Goal: Task Accomplishment & Management: Complete application form

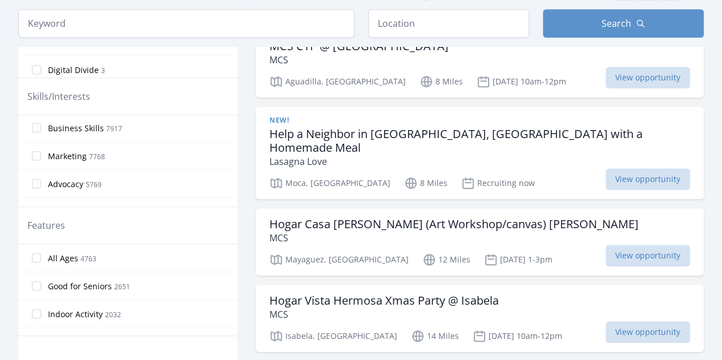
scroll to position [114, 0]
click at [41, 156] on label "Design 3536" at bounding box center [127, 154] width 219 height 23
click at [41, 156] on input "Design 3536" at bounding box center [36, 154] width 9 height 9
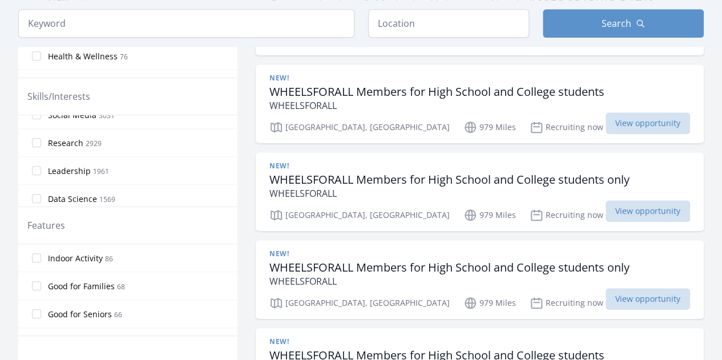
scroll to position [228, 0]
click at [37, 171] on label "Data Science 1569" at bounding box center [127, 180] width 219 height 23
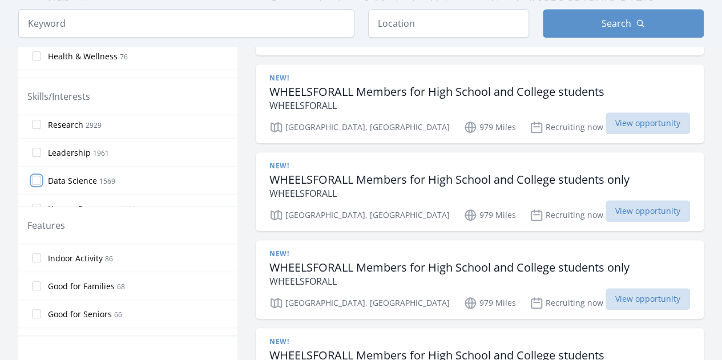
click at [37, 176] on input "Data Science 1569" at bounding box center [36, 180] width 9 height 9
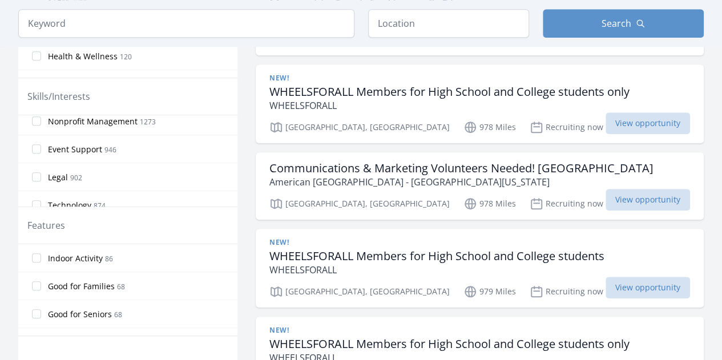
scroll to position [457, 0]
click at [38, 146] on input "Technology 874" at bounding box center [36, 147] width 9 height 9
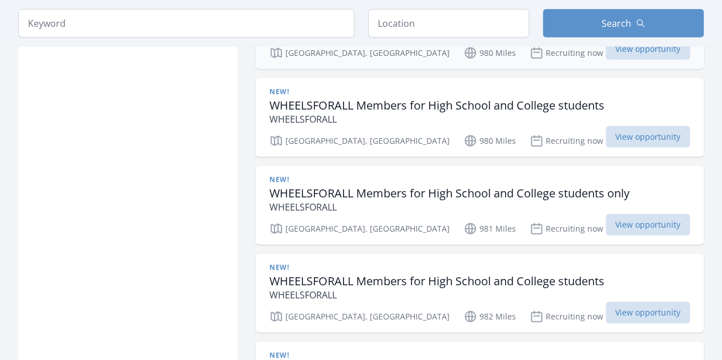
scroll to position [1405, 0]
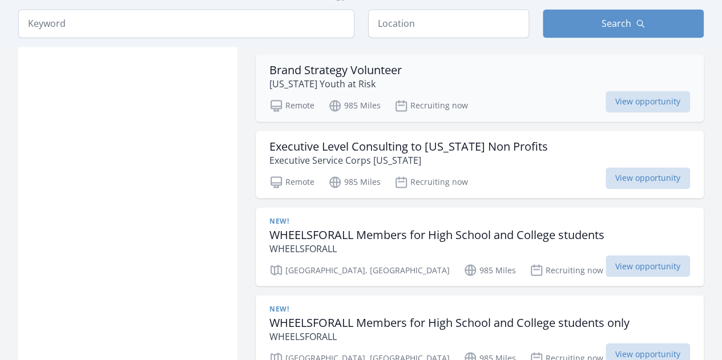
scroll to position [3061, 0]
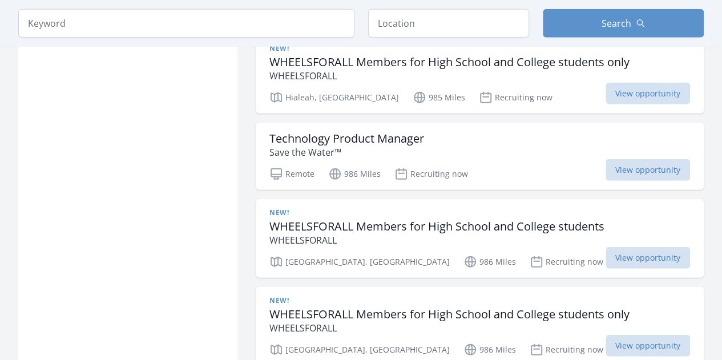
scroll to position [3575, 0]
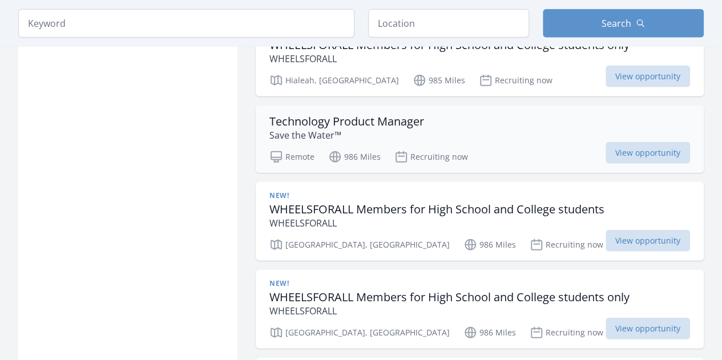
click at [381, 115] on h3 "Technology Product Manager" at bounding box center [347, 122] width 155 height 14
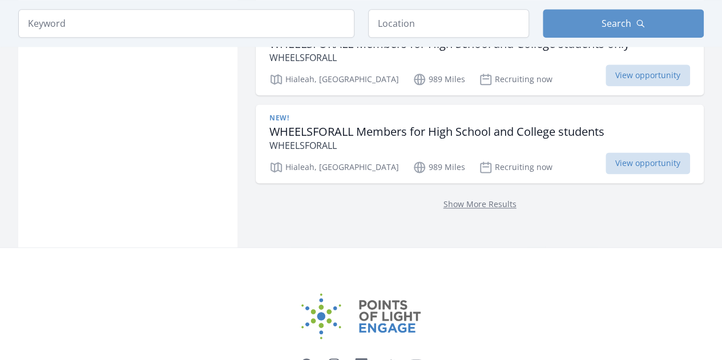
scroll to position [5060, 0]
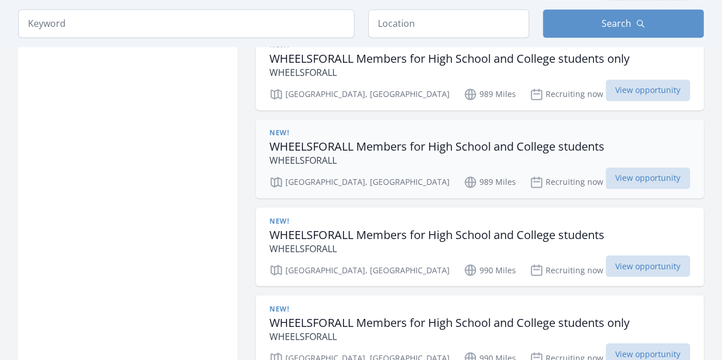
scroll to position [5231, 0]
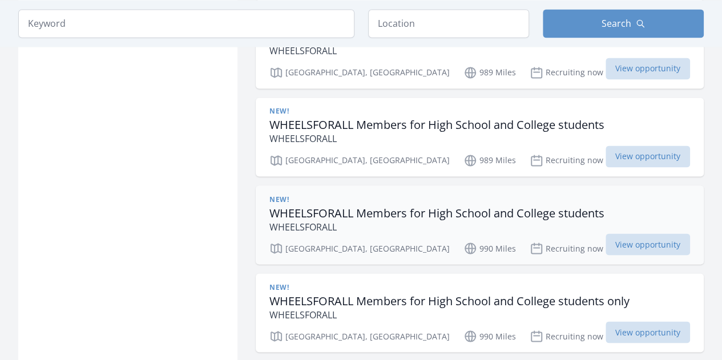
click at [302, 220] on p "WHEELSFORALL" at bounding box center [437, 227] width 335 height 14
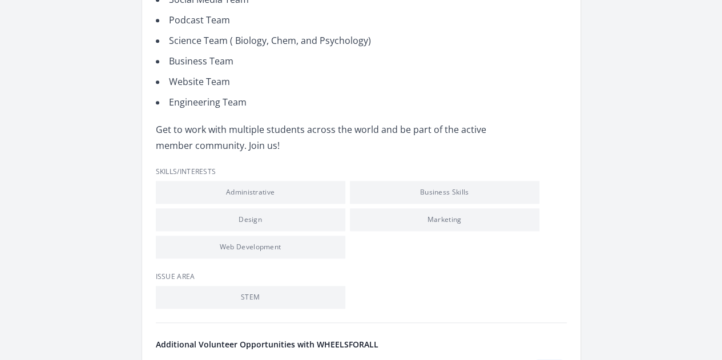
scroll to position [571, 0]
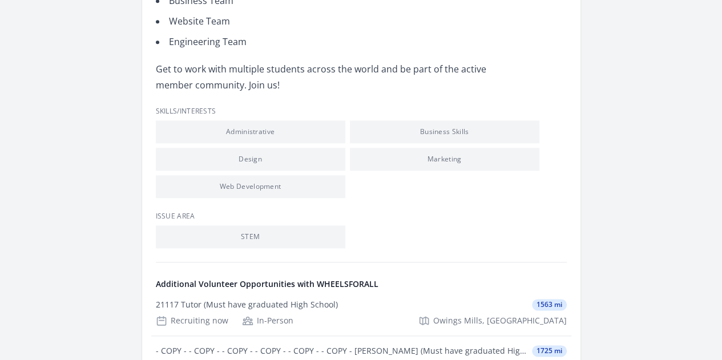
click at [0, 0] on link "See more volunteer opportunities and learn more about WHEELSFORALL" at bounding box center [0, 0] width 0 height 0
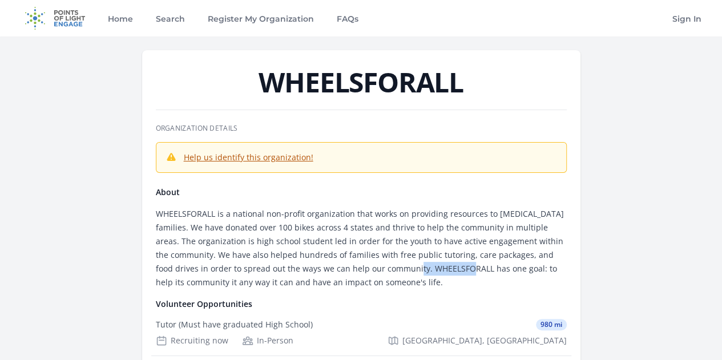
drag, startPoint x: 412, startPoint y: 205, endPoint x: 469, endPoint y: 206, distance: 57.1
click at [469, 207] on p "WHEELSFORALL is a national non-profit organization that works on providing reso…" at bounding box center [361, 248] width 411 height 82
copy p "WHEELSFORALL"
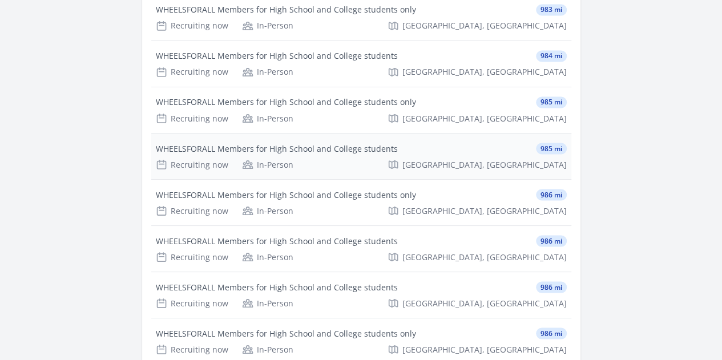
scroll to position [971, 0]
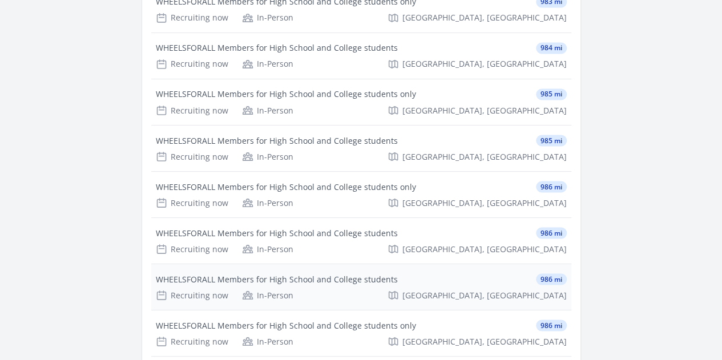
click at [362, 274] on div "WHEELSFORALL Members for High School and College students" at bounding box center [277, 279] width 242 height 11
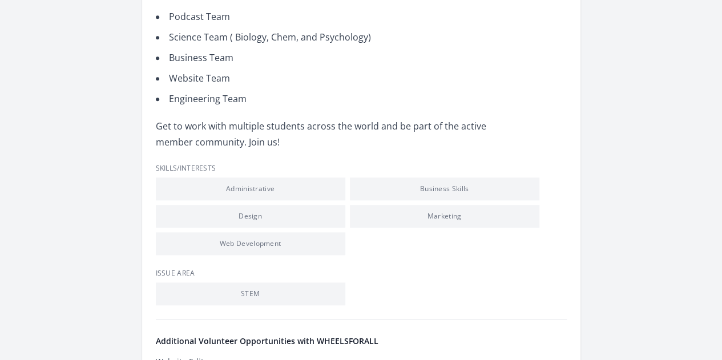
scroll to position [571, 0]
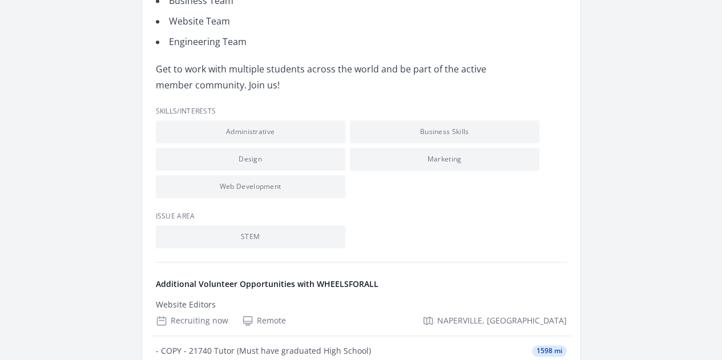
click at [0, 0] on link "See more volunteer opportunities and learn more about WHEELSFORALL" at bounding box center [0, 0] width 0 height 0
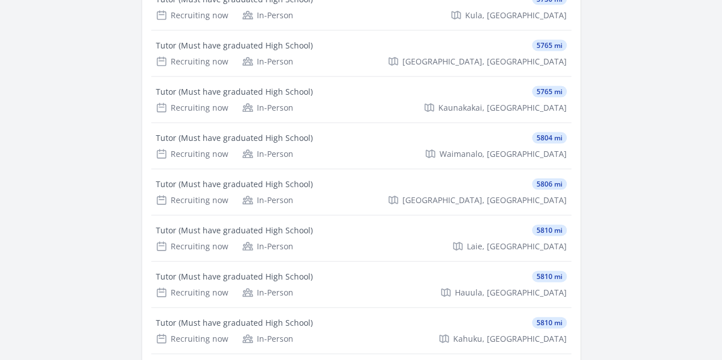
scroll to position [155018, 0]
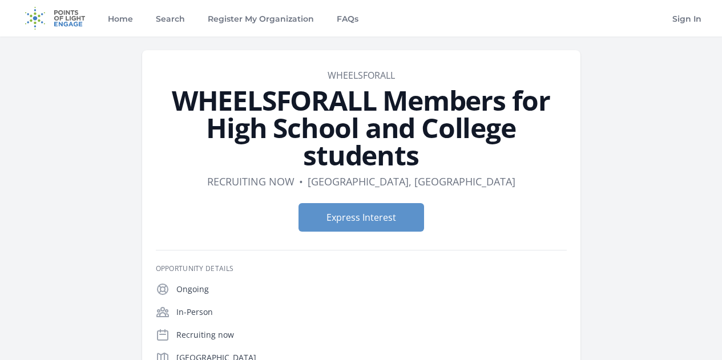
scroll to position [571, 0]
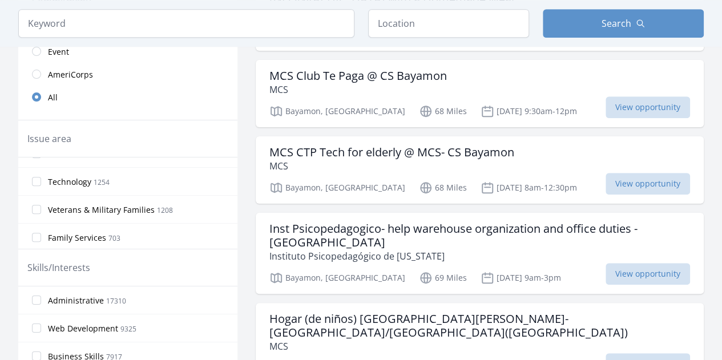
scroll to position [343, 0]
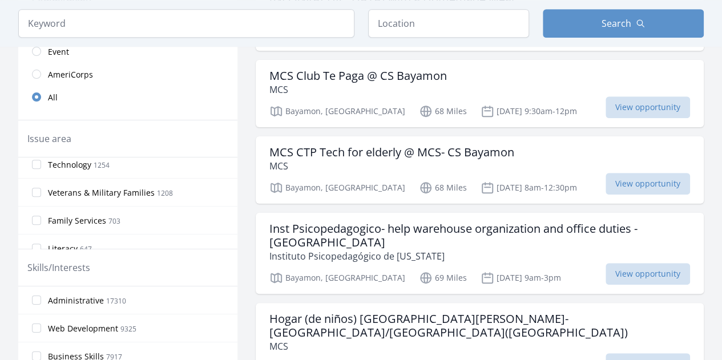
click at [75, 162] on span "Technology" at bounding box center [69, 164] width 43 height 11
click at [41, 162] on input "Technology 1254" at bounding box center [36, 164] width 9 height 9
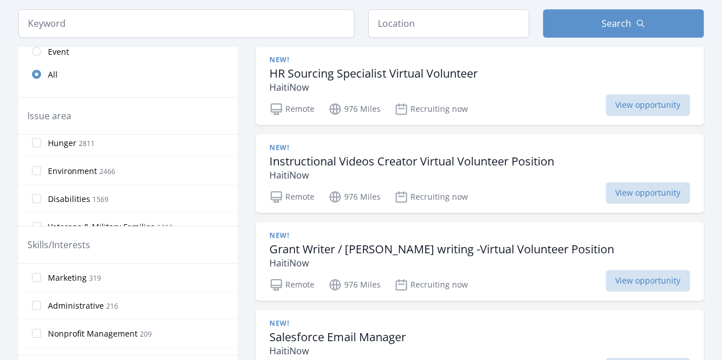
scroll to position [343, 0]
click at [54, 164] on span "Veterans & Military Families" at bounding box center [101, 169] width 107 height 11
click at [41, 165] on input "Veterans & Military Families 1212" at bounding box center [36, 169] width 9 height 9
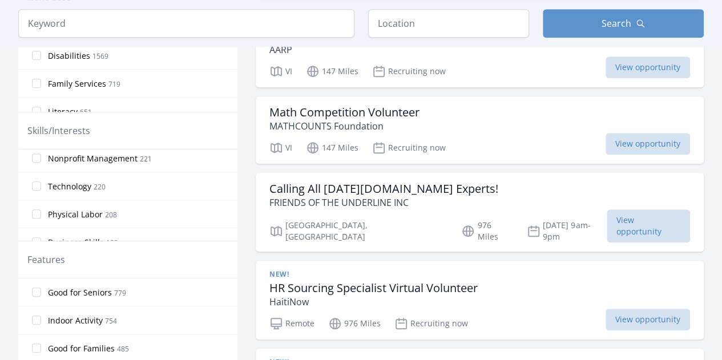
scroll to position [215, 0]
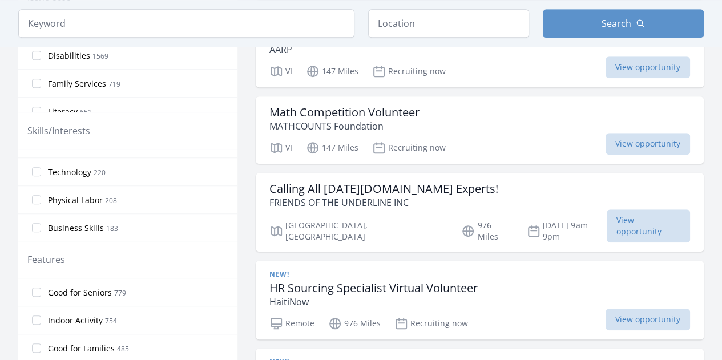
click at [77, 171] on span "Technology" at bounding box center [69, 172] width 43 height 11
click at [41, 171] on input "Technology 220" at bounding box center [36, 171] width 9 height 9
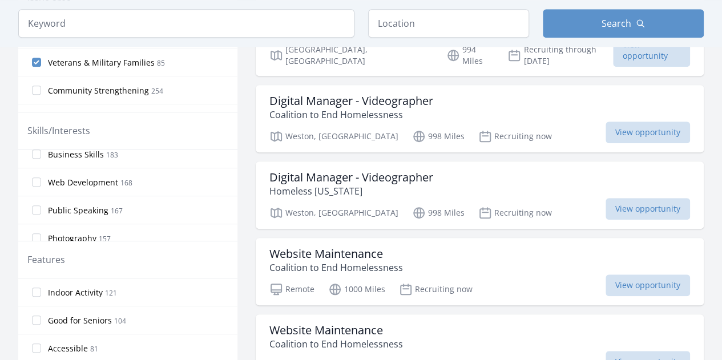
scroll to position [343, 0]
click at [91, 155] on span "Web Development" at bounding box center [83, 156] width 70 height 11
click at [41, 155] on input "Web Development 168" at bounding box center [36, 156] width 9 height 9
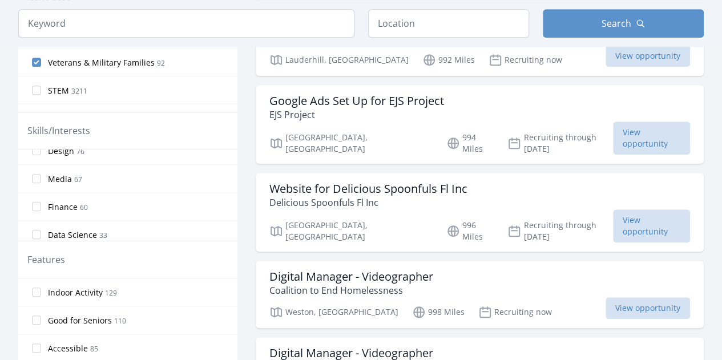
scroll to position [571, 0]
click at [63, 206] on span "Design" at bounding box center [61, 208] width 26 height 11
click at [41, 206] on input "Design 76" at bounding box center [36, 207] width 9 height 9
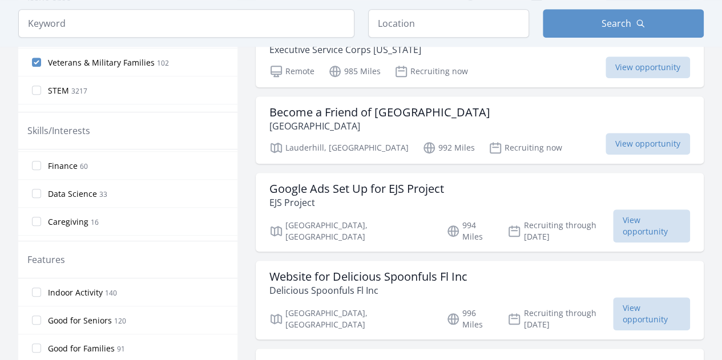
scroll to position [685, 0]
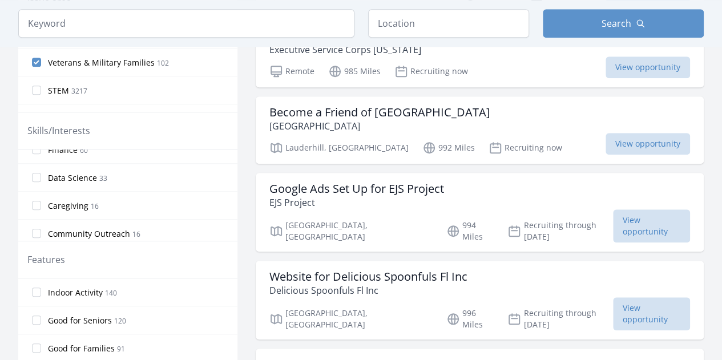
click at [85, 172] on span "Data Science" at bounding box center [72, 177] width 49 height 11
click at [41, 173] on input "Data Science 33" at bounding box center [36, 177] width 9 height 9
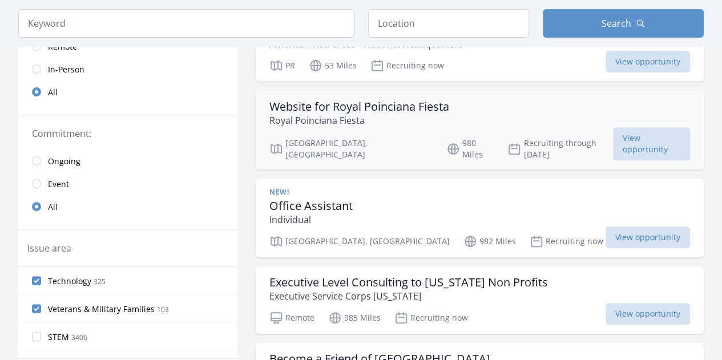
scroll to position [171, 0]
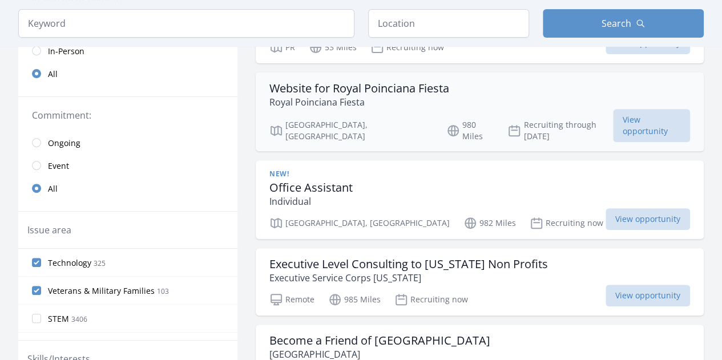
click at [309, 90] on h3 "Website for Royal Poinciana Fiesta" at bounding box center [360, 89] width 180 height 14
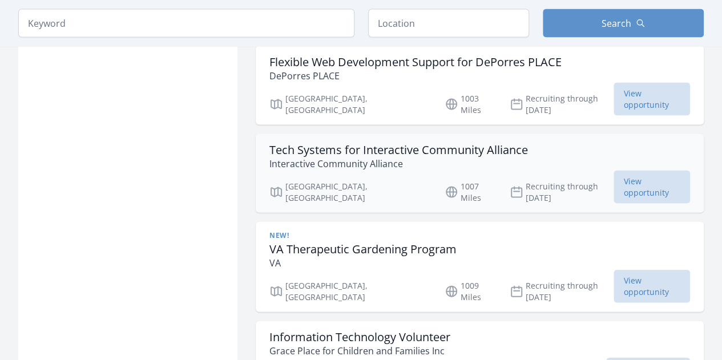
scroll to position [1142, 0]
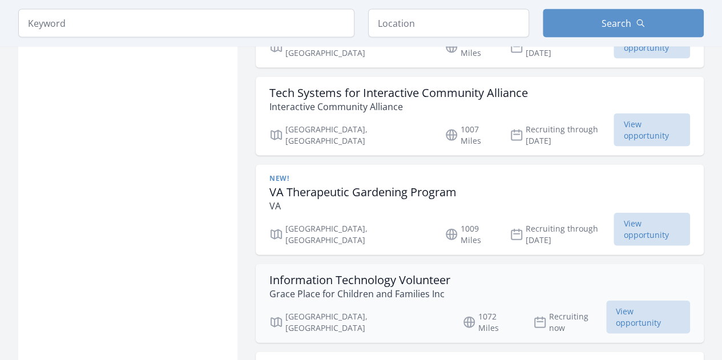
click at [334, 274] on h3 "Information Technology Volunteer" at bounding box center [360, 281] width 181 height 14
click at [607, 301] on span "View opportunity" at bounding box center [649, 317] width 84 height 33
click at [328, 186] on h3 "VA Therapeutic Gardening Program" at bounding box center [363, 193] width 187 height 14
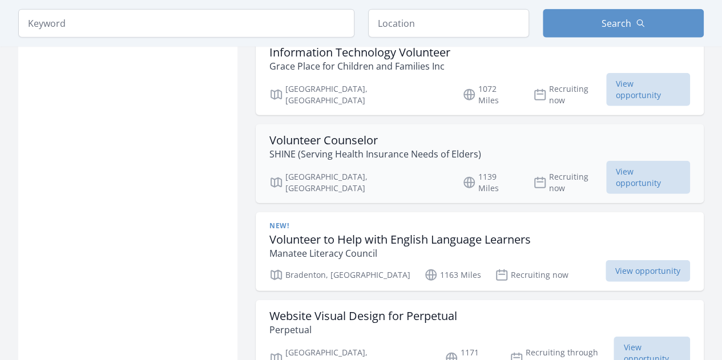
scroll to position [1371, 0]
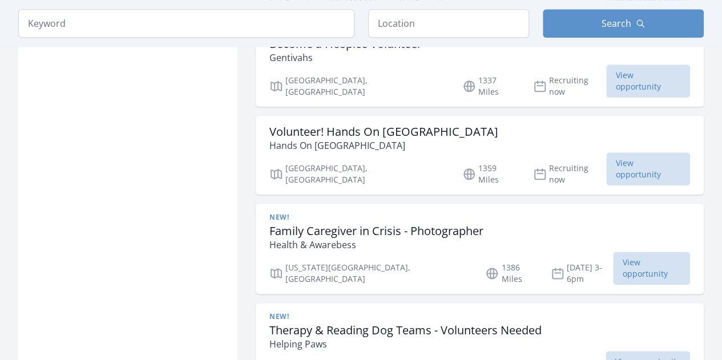
scroll to position [2798, 0]
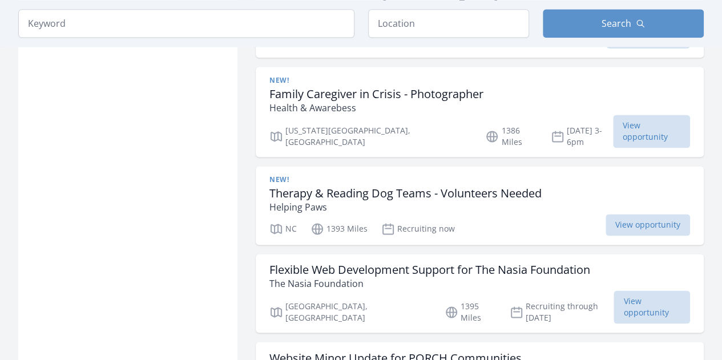
scroll to position [2913, 0]
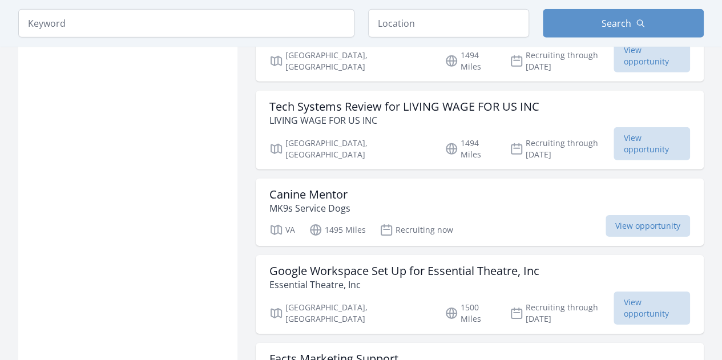
scroll to position [3884, 0]
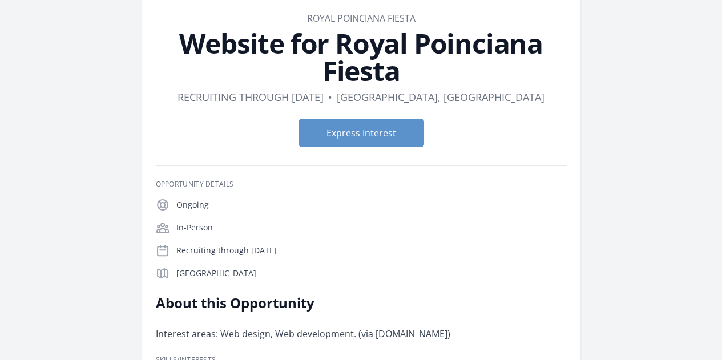
scroll to position [114, 0]
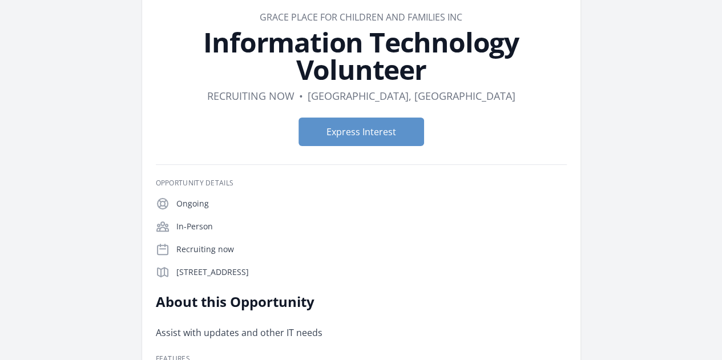
scroll to position [57, 0]
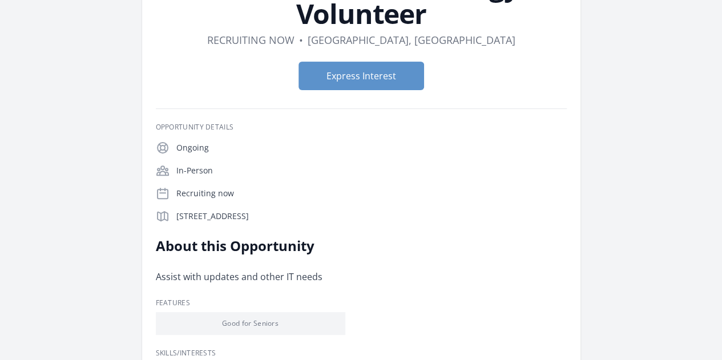
scroll to position [57, 0]
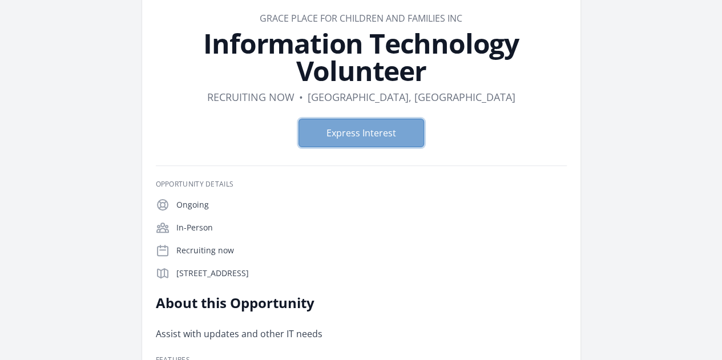
click at [365, 119] on button "Express Interest" at bounding box center [362, 133] width 126 height 29
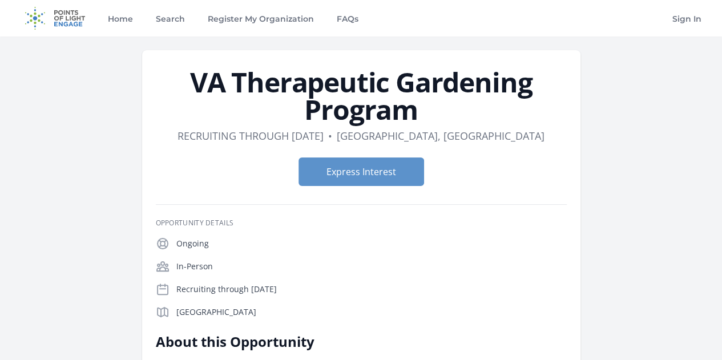
scroll to position [57, 0]
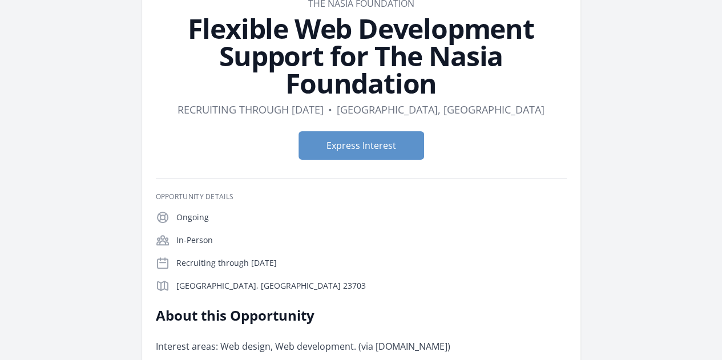
scroll to position [57, 0]
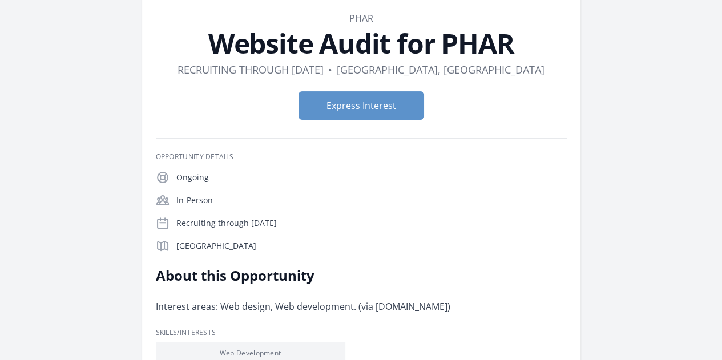
scroll to position [114, 0]
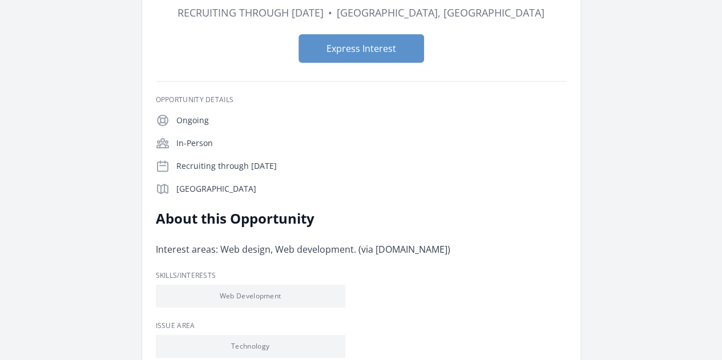
click at [0, 0] on link "Learn more about PHAR" at bounding box center [0, 0] width 0 height 0
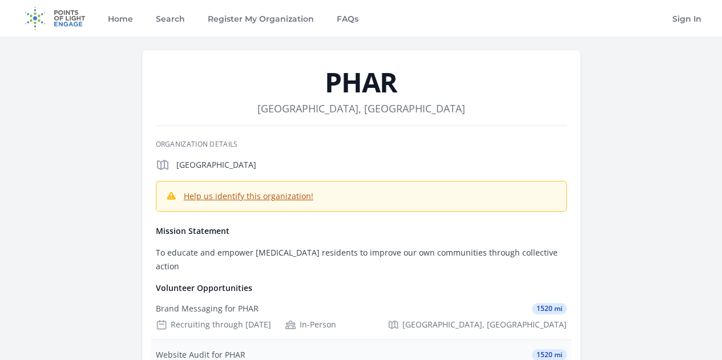
click at [313, 340] on div "Website Audit for PHAR 1520 mi Recruiting through [DATE] In-Person [GEOGRAPHIC_…" at bounding box center [361, 363] width 420 height 46
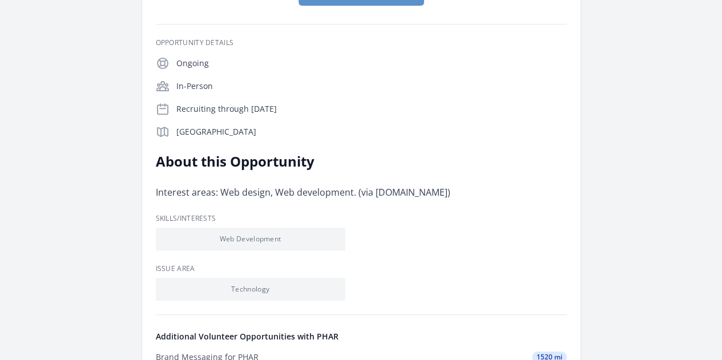
scroll to position [114, 0]
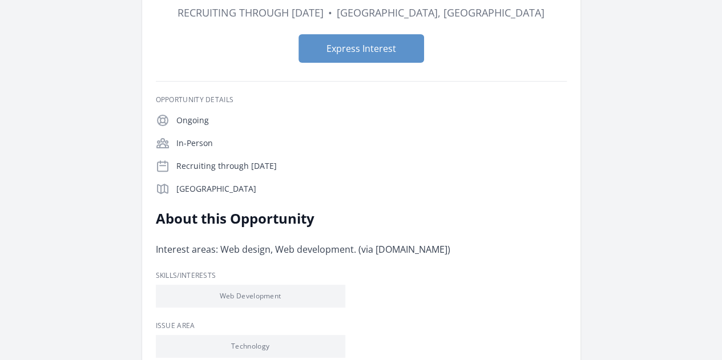
click at [0, 0] on div "Recruiting through [DATE]" at bounding box center [0, 0] width 0 height 0
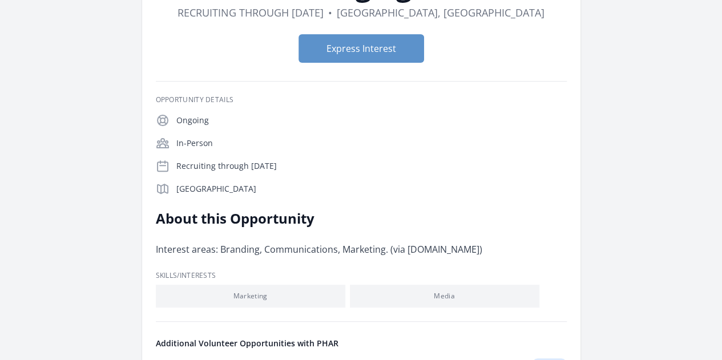
scroll to position [171, 0]
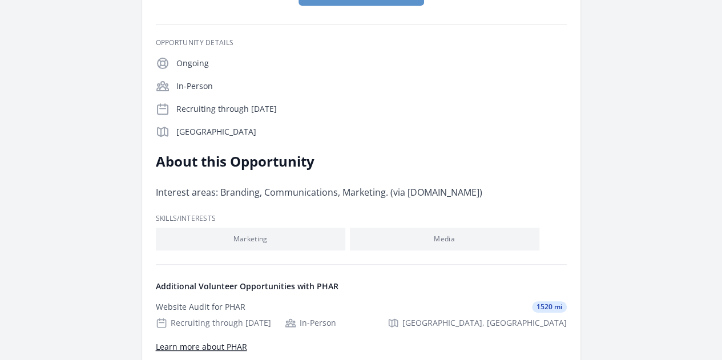
click at [0, 0] on link "Learn more about PHAR" at bounding box center [0, 0] width 0 height 0
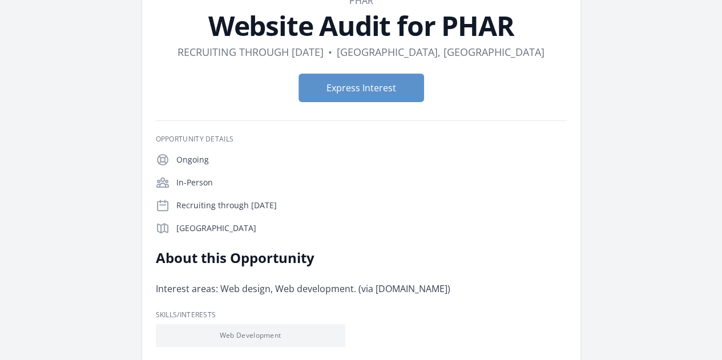
scroll to position [57, 0]
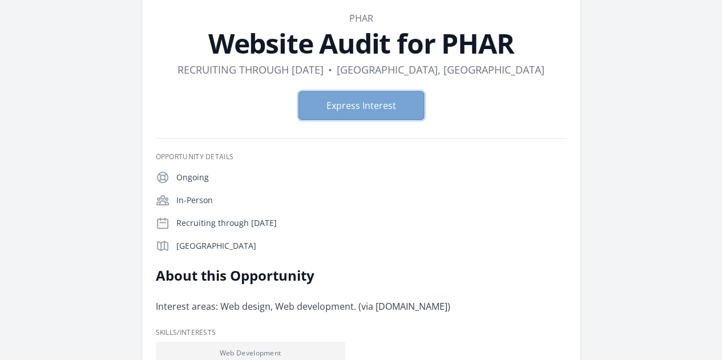
click at [384, 100] on button "Express Interest" at bounding box center [362, 105] width 126 height 29
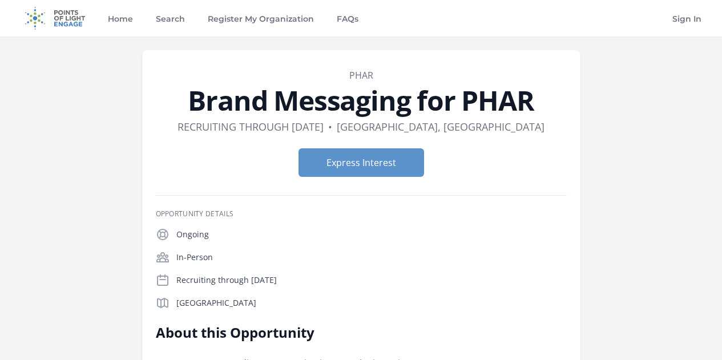
scroll to position [171, 0]
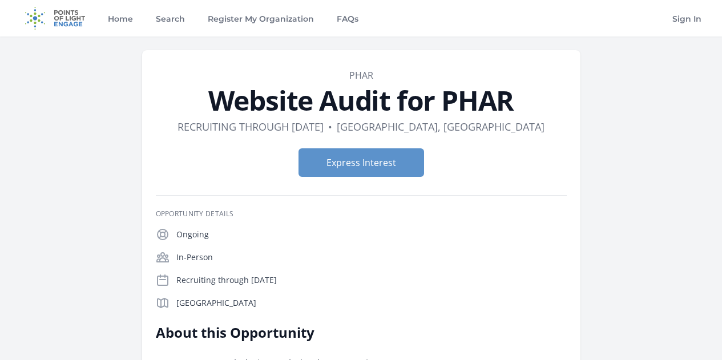
scroll to position [114, 0]
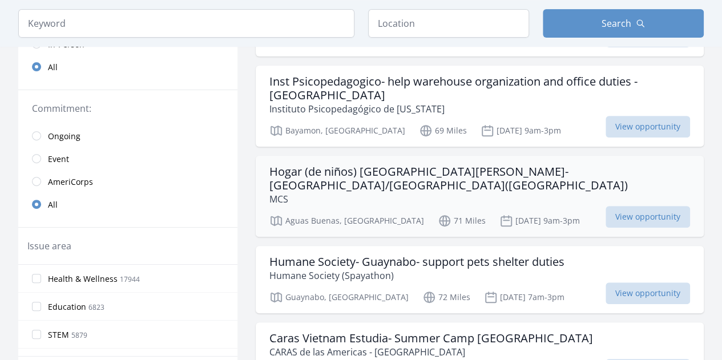
scroll to position [194, 0]
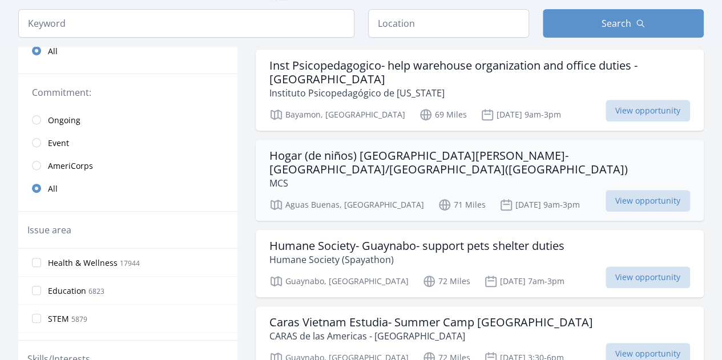
click at [363, 158] on h3 "Hogar (de niños) San Agustín del Coquí-Aguas Buenas/Cidra(colindancia)" at bounding box center [480, 162] width 421 height 27
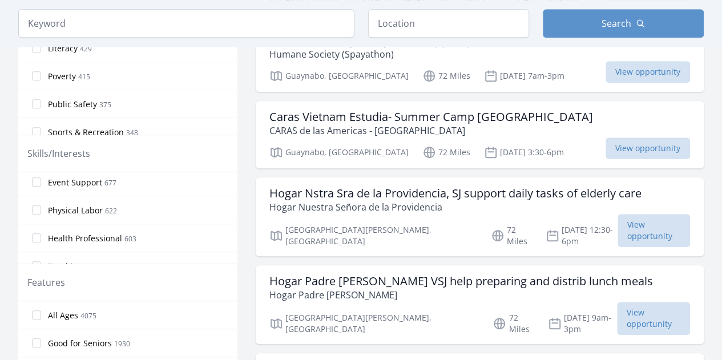
scroll to position [423, 0]
click at [69, 207] on span "Technology" at bounding box center [69, 211] width 43 height 11
click at [41, 207] on input "Technology 734" at bounding box center [36, 211] width 9 height 9
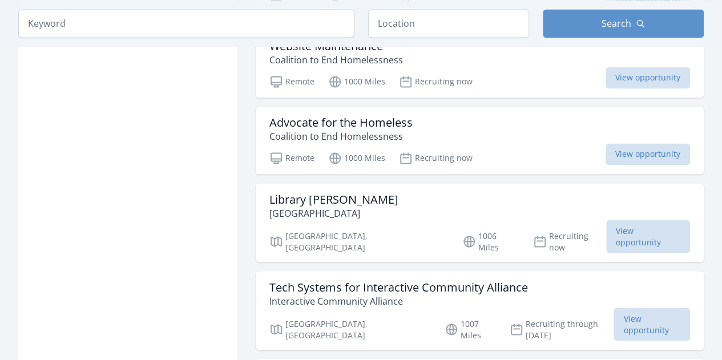
scroll to position [1028, 0]
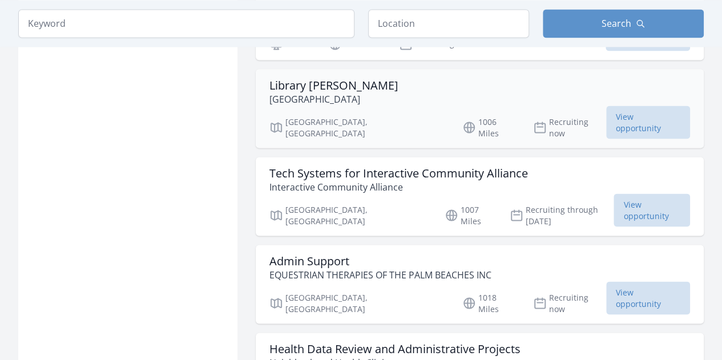
click at [322, 78] on h3 "Library Shelver" at bounding box center [334, 85] width 129 height 14
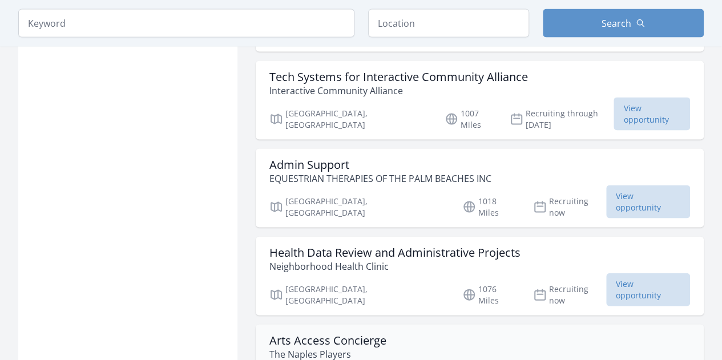
scroll to position [1142, 0]
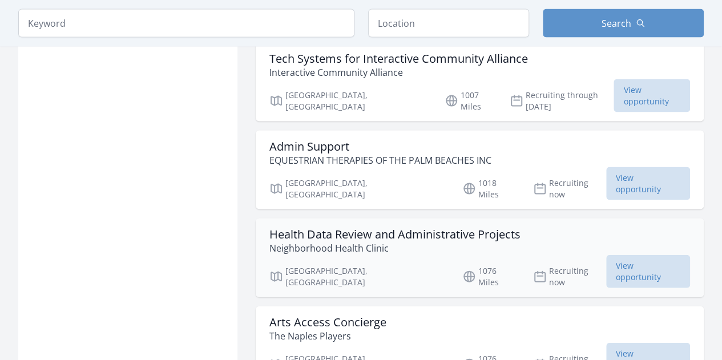
click at [345, 228] on h3 "Health Data Review and Administrative Projects" at bounding box center [395, 235] width 251 height 14
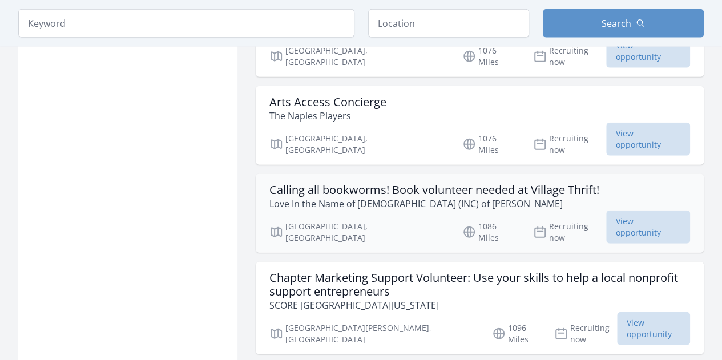
scroll to position [1371, 0]
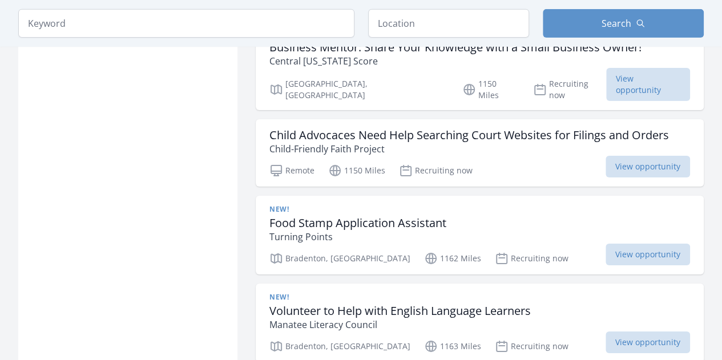
scroll to position [1942, 0]
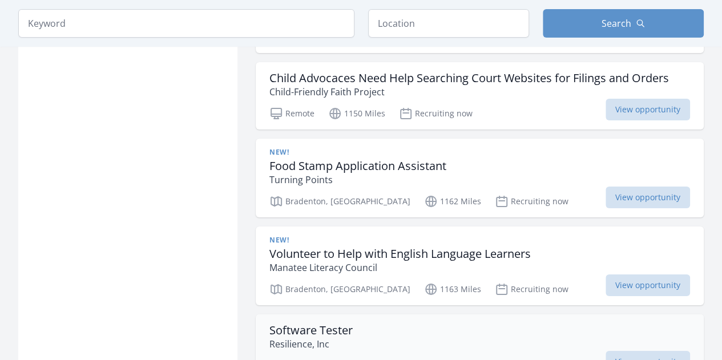
click at [296, 324] on h3 "Software Tester" at bounding box center [311, 331] width 83 height 14
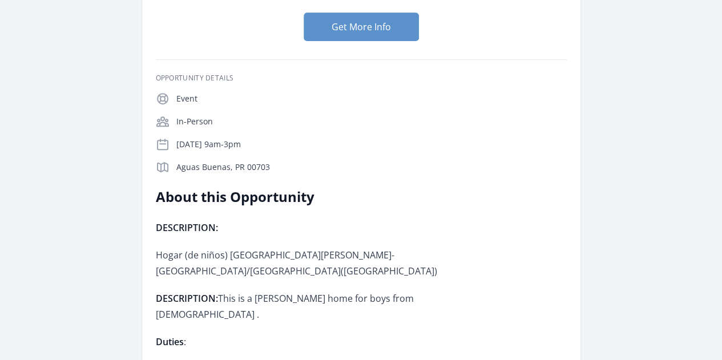
scroll to position [228, 0]
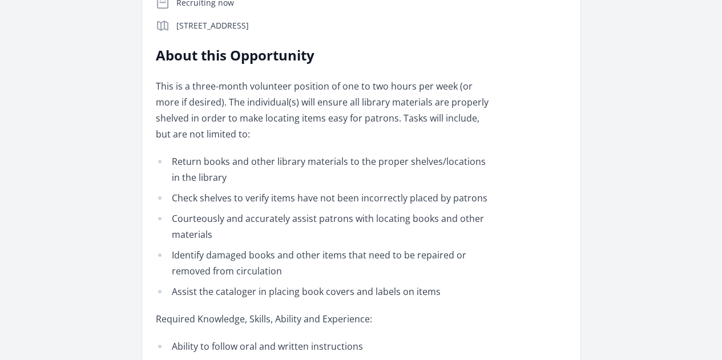
scroll to position [286, 0]
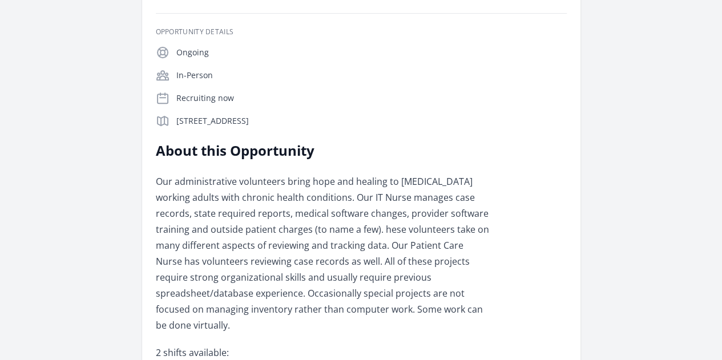
scroll to position [171, 0]
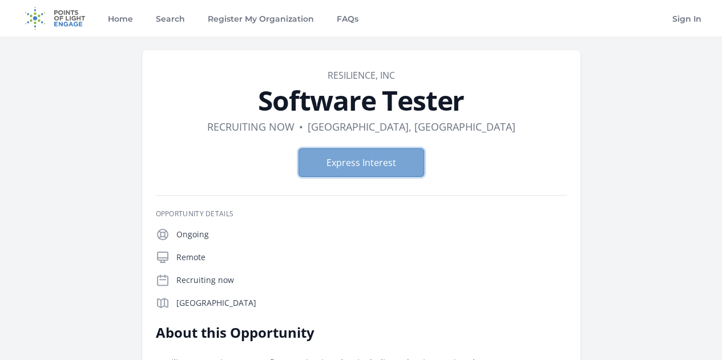
click at [346, 166] on button "Express Interest" at bounding box center [362, 162] width 126 height 29
drag, startPoint x: 256, startPoint y: 98, endPoint x: 484, endPoint y: 125, distance: 230.0
click at [484, 125] on header "Organization Resilience, Inc Software Tester Duration Recruiting now • Location…" at bounding box center [361, 128] width 411 height 118
drag, startPoint x: 353, startPoint y: 94, endPoint x: 329, endPoint y: 76, distance: 30.2
click at [329, 76] on link "Resilience, Inc" at bounding box center [361, 75] width 67 height 13
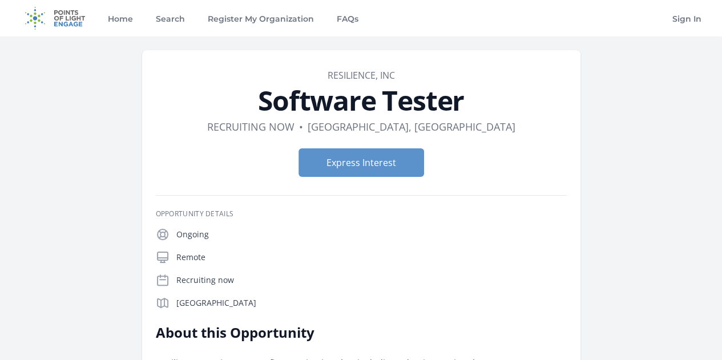
click at [323, 71] on dd "Resilience, Inc" at bounding box center [361, 76] width 411 height 14
click at [320, 69] on dd "Resilience, Inc" at bounding box center [361, 76] width 411 height 14
click at [542, 130] on dl "Duration Recruiting now • Location [GEOGRAPHIC_DATA], [GEOGRAPHIC_DATA]" at bounding box center [361, 127] width 411 height 16
drag, startPoint x: 319, startPoint y: 69, endPoint x: 451, endPoint y: 134, distance: 147.4
click at [451, 134] on header "Organization Resilience, Inc Software Tester Duration Recruiting now • Location…" at bounding box center [361, 128] width 411 height 118
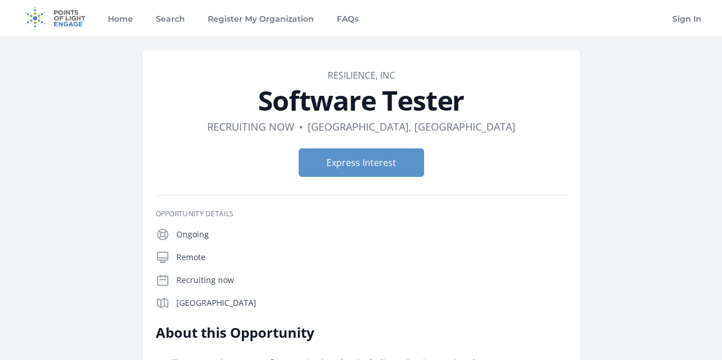
copy header "Resilience, Inc Software Tester Duration Recruiting now • Location Tampa, FL"
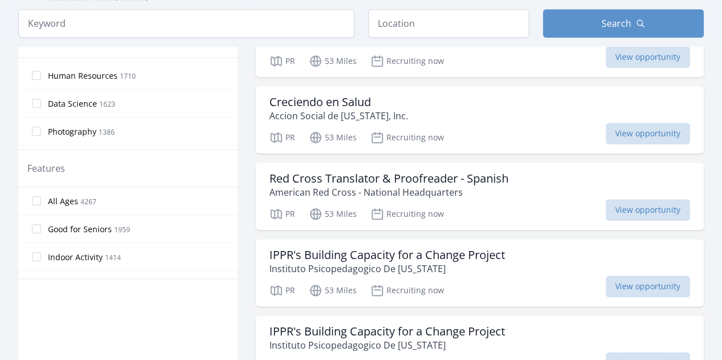
scroll to position [251, 0]
click at [70, 127] on span "Data Science" at bounding box center [72, 128] width 49 height 11
click at [41, 127] on input "Data Science 1623" at bounding box center [36, 128] width 9 height 9
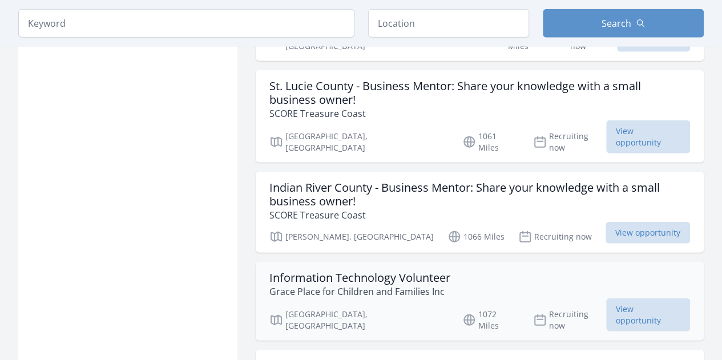
scroll to position [1405, 0]
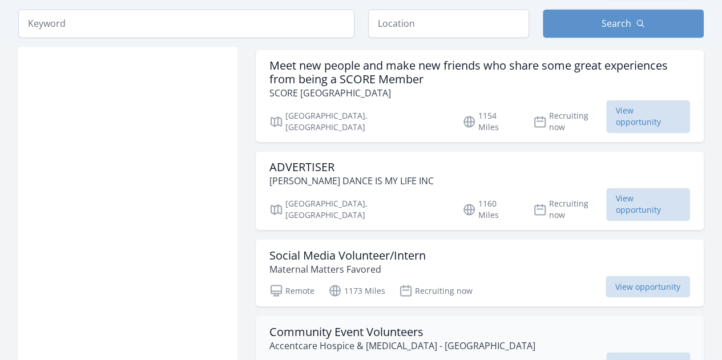
scroll to position [3061, 0]
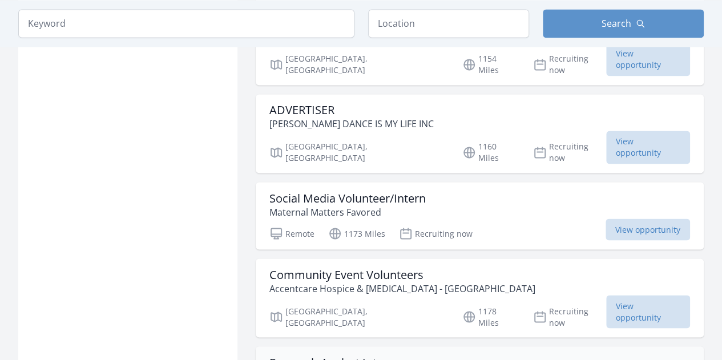
click at [324, 356] on h3 "Research Analyst Intern" at bounding box center [332, 363] width 125 height 14
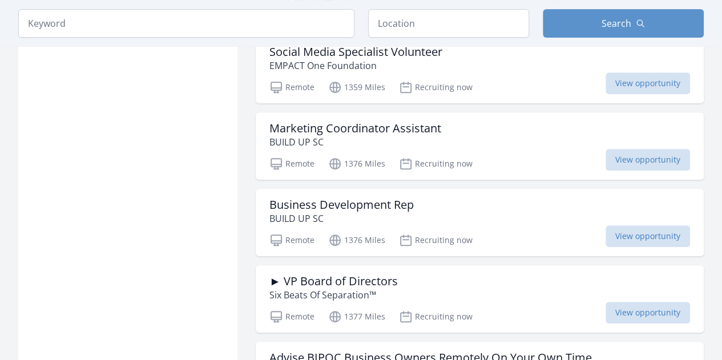
scroll to position [4603, 0]
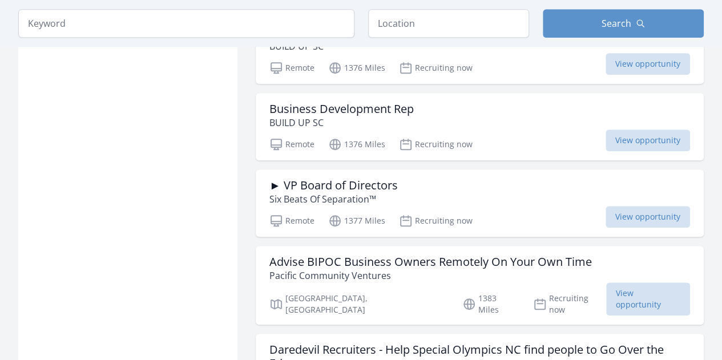
scroll to position [4660, 0]
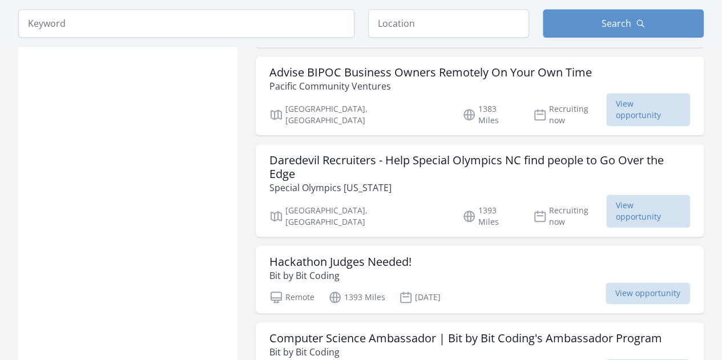
scroll to position [4889, 0]
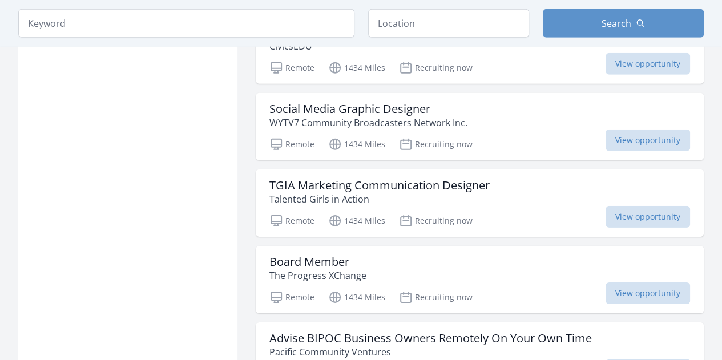
scroll to position [6031, 0]
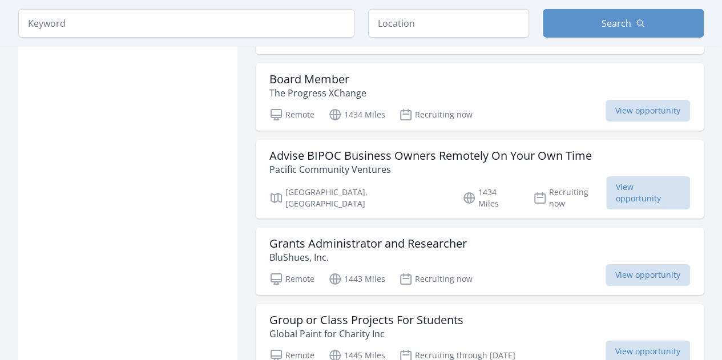
scroll to position [6259, 0]
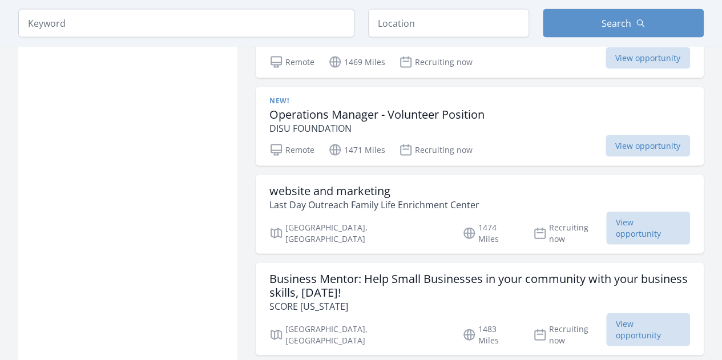
scroll to position [7744, 0]
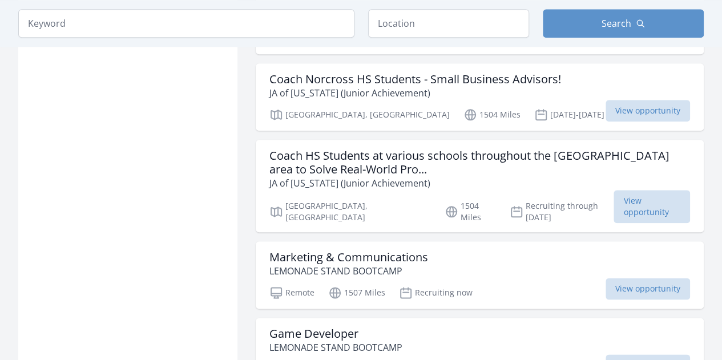
scroll to position [9229, 0]
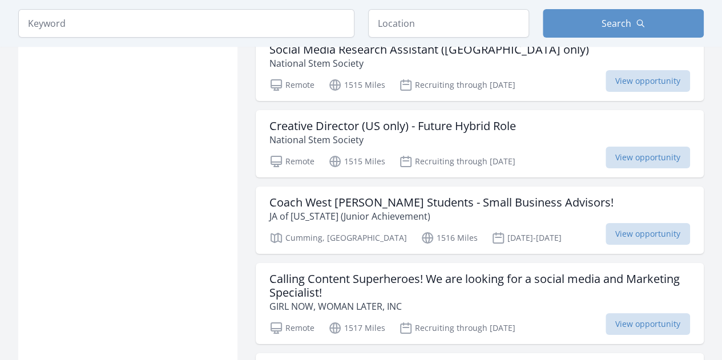
scroll to position [10714, 0]
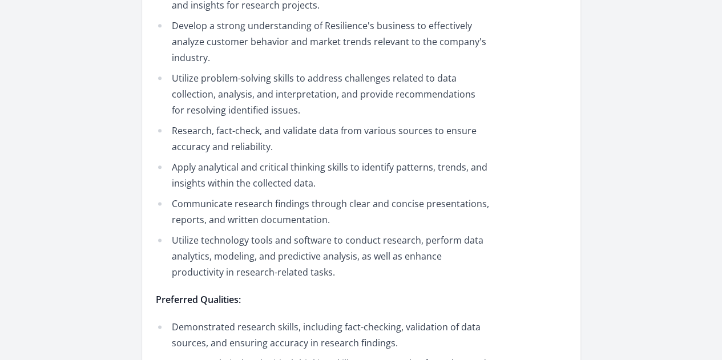
scroll to position [628, 0]
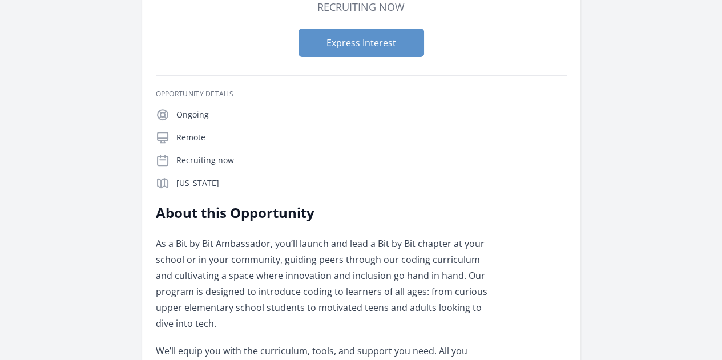
scroll to position [171, 0]
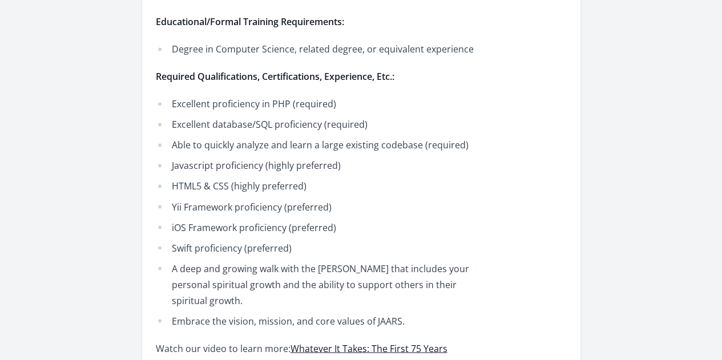
scroll to position [914, 0]
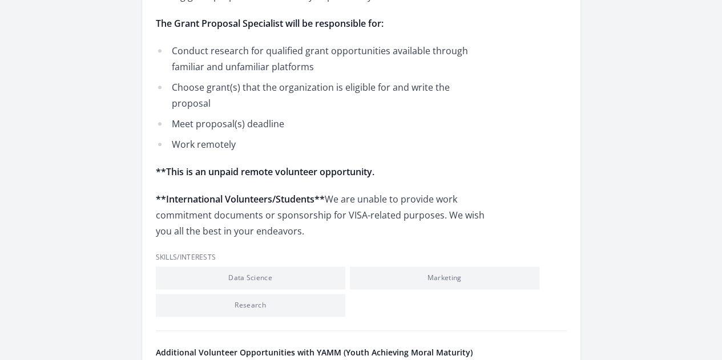
scroll to position [571, 0]
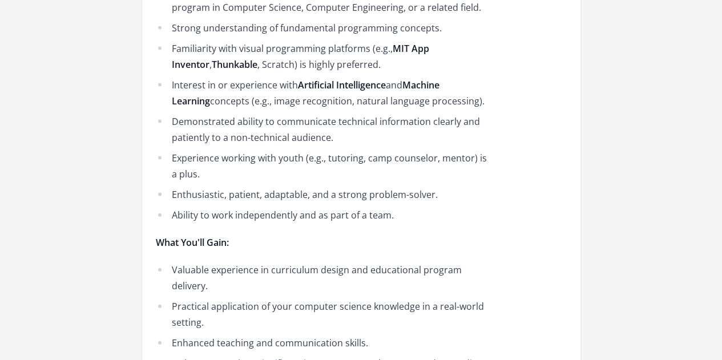
scroll to position [1256, 0]
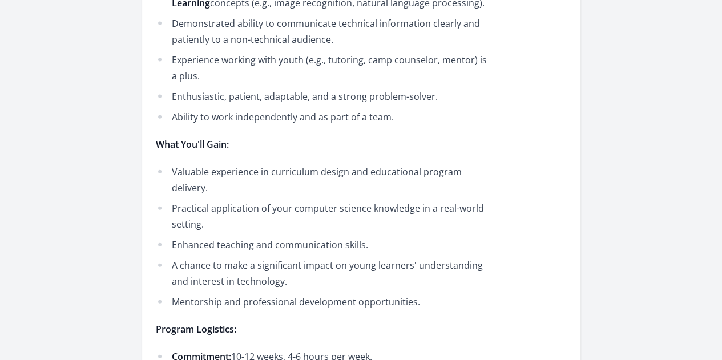
click at [0, 0] on link "Learn more about CODE FOR CHANGE" at bounding box center [0, 0] width 0 height 0
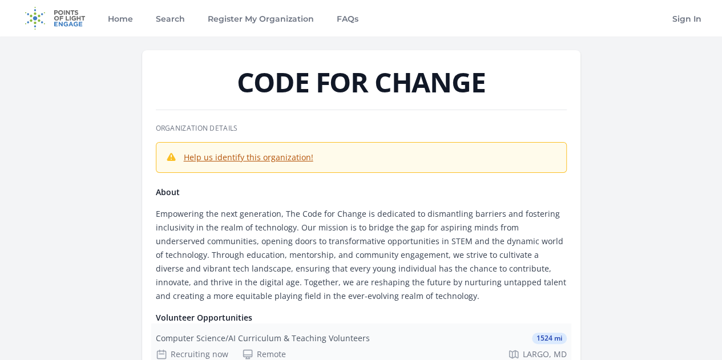
click at [286, 349] on div "Remote" at bounding box center [264, 354] width 44 height 11
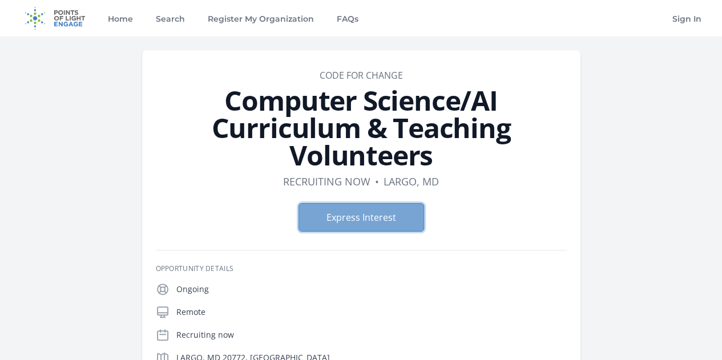
click at [342, 203] on button "Express Interest" at bounding box center [362, 217] width 126 height 29
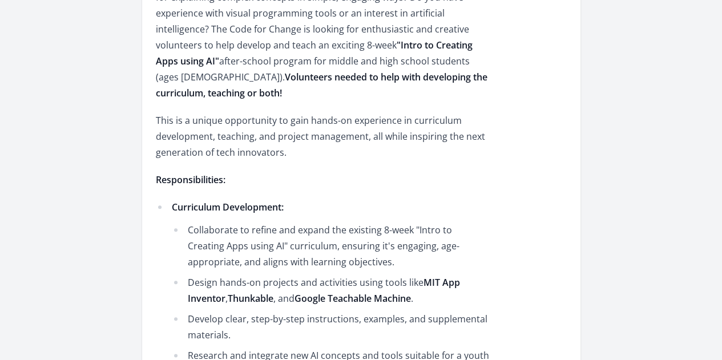
scroll to position [228, 0]
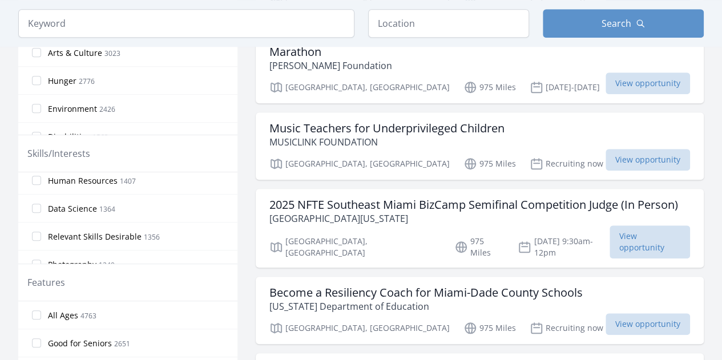
scroll to position [228, 0]
click at [77, 181] on span "Research" at bounding box center [65, 181] width 35 height 11
click at [41, 181] on input "Research 2543" at bounding box center [36, 181] width 9 height 9
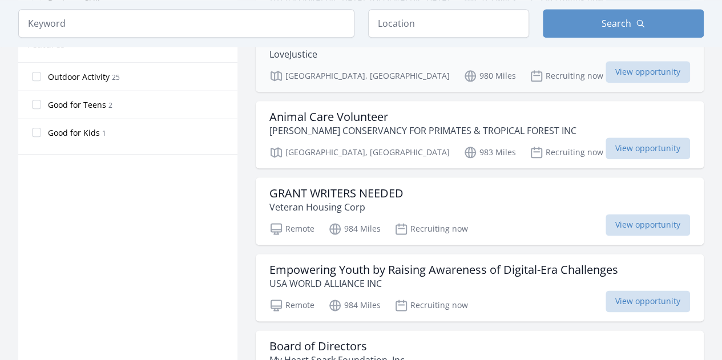
scroll to position [628, 0]
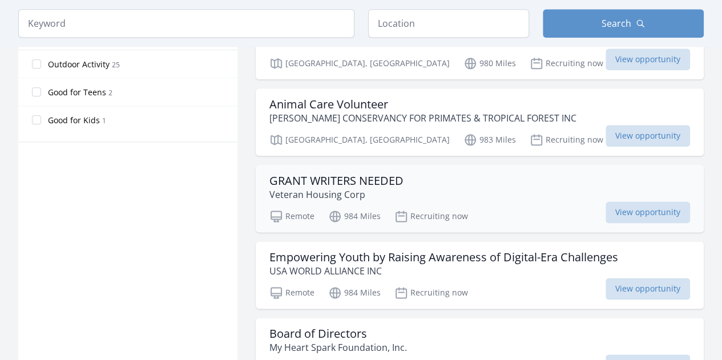
click at [321, 174] on h3 "GRANT WRITERS NEEDED" at bounding box center [337, 181] width 134 height 14
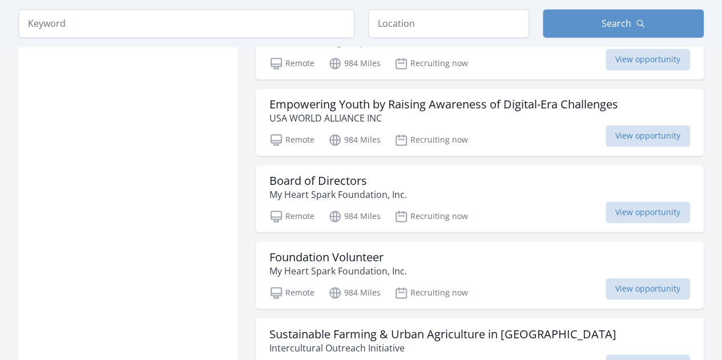
scroll to position [800, 0]
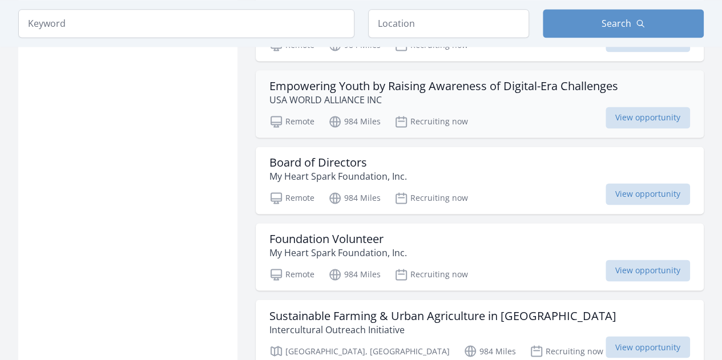
click at [330, 93] on p "USA WORLD ALLIANCE INC" at bounding box center [444, 100] width 349 height 14
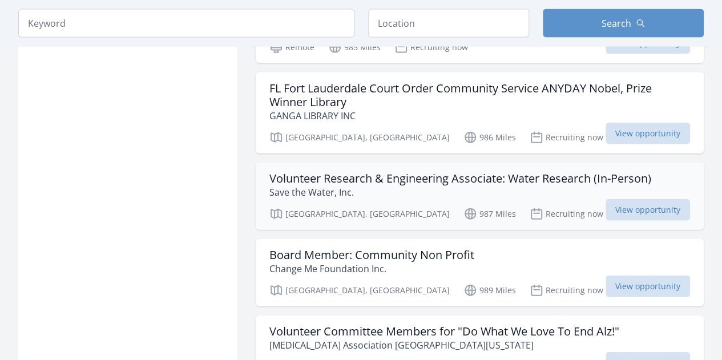
scroll to position [1314, 0]
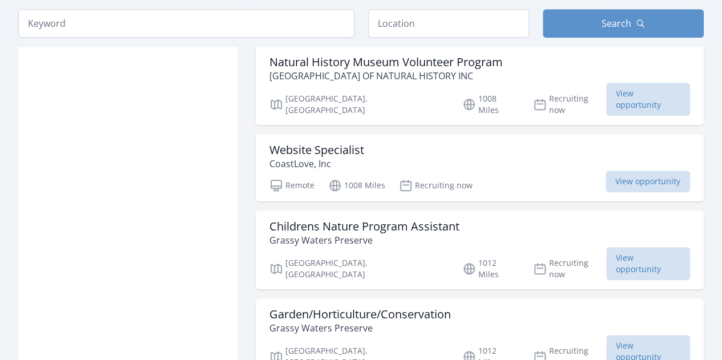
scroll to position [2684, 0]
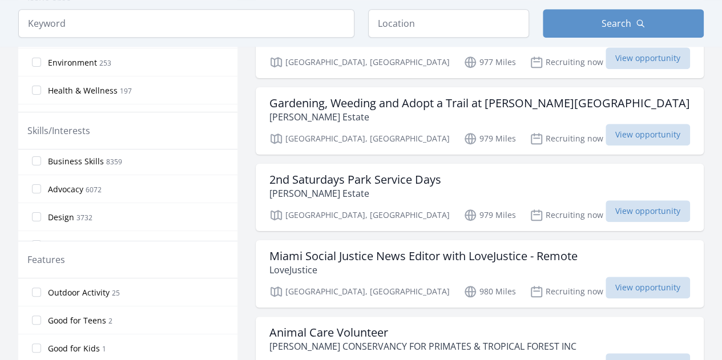
scroll to position [171, 0]
click at [62, 156] on span "Design" at bounding box center [61, 160] width 26 height 11
click at [41, 156] on input "Design 3732" at bounding box center [36, 159] width 9 height 9
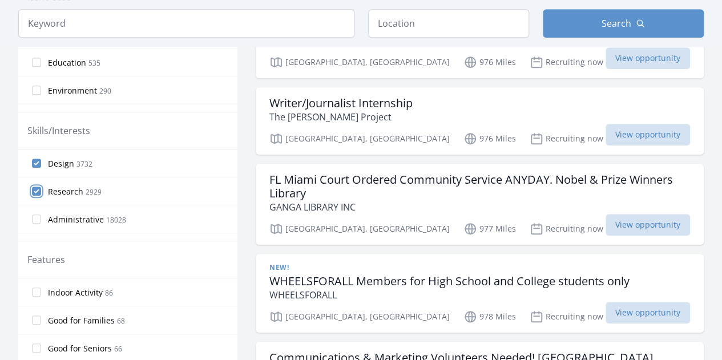
click at [34, 187] on input "Research 2929" at bounding box center [36, 191] width 9 height 9
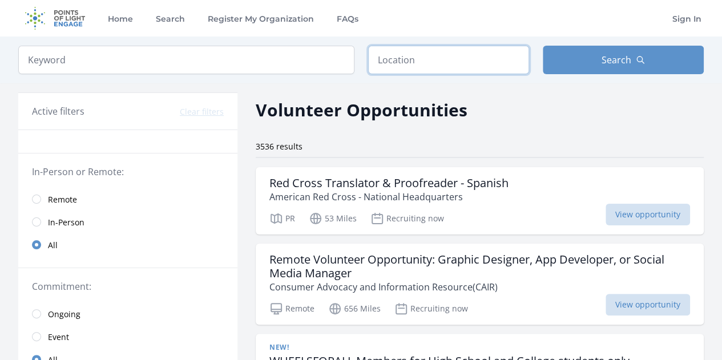
click at [378, 60] on input "text" at bounding box center [448, 60] width 161 height 29
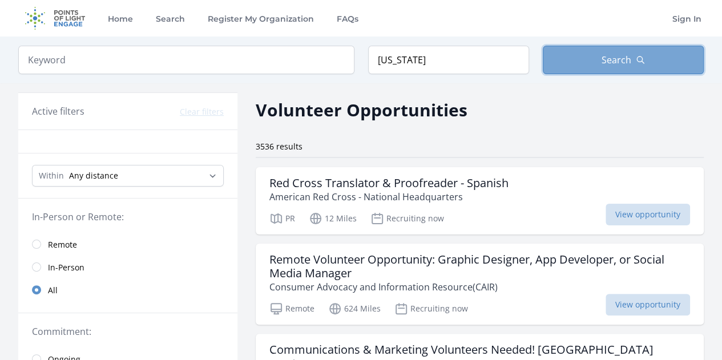
click at [599, 65] on button "Search" at bounding box center [623, 60] width 161 height 29
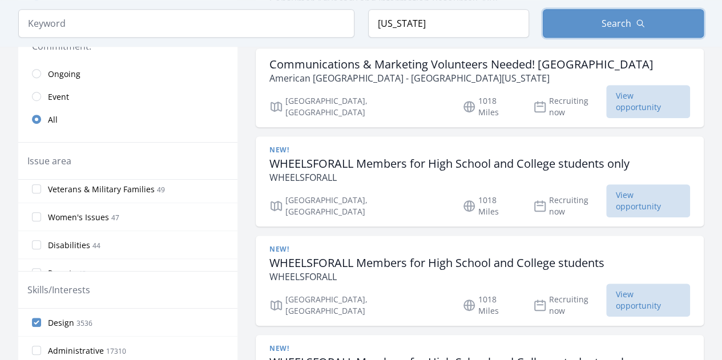
scroll to position [171, 0]
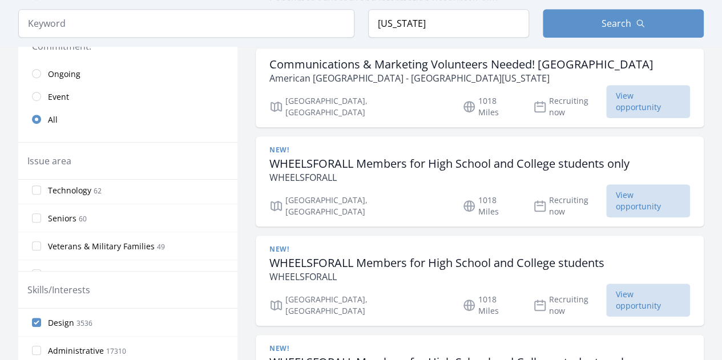
click at [71, 187] on span "Technology" at bounding box center [69, 190] width 43 height 11
click at [41, 187] on input "Technology 62" at bounding box center [36, 190] width 9 height 9
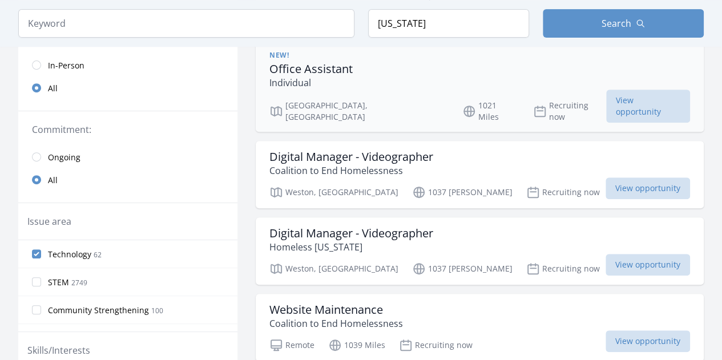
scroll to position [228, 0]
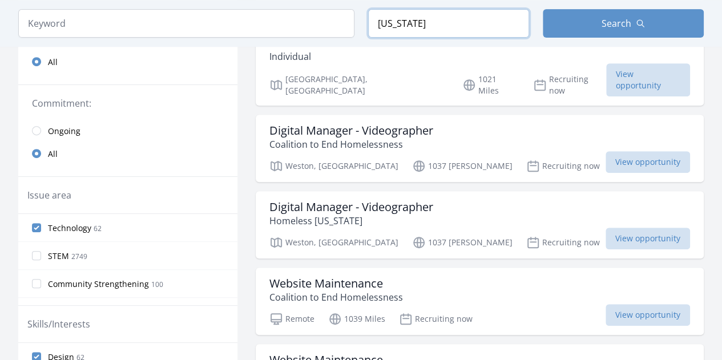
click at [444, 27] on input "Puerto Rico" at bounding box center [448, 23] width 161 height 29
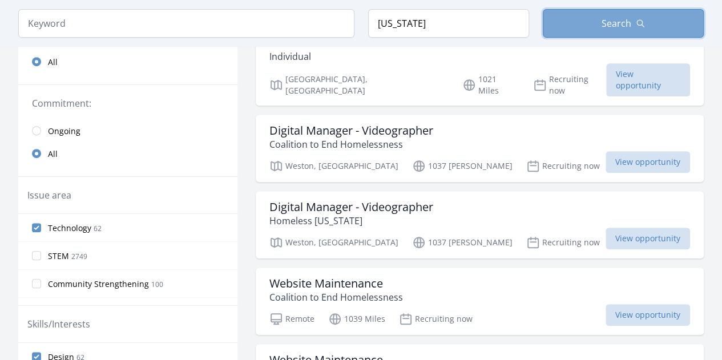
click at [611, 23] on span "Search" at bounding box center [617, 24] width 30 height 14
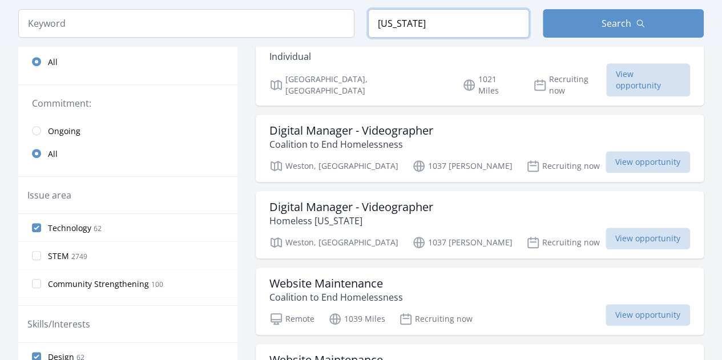
click at [438, 33] on input "Puerto Rico" at bounding box center [448, 23] width 161 height 29
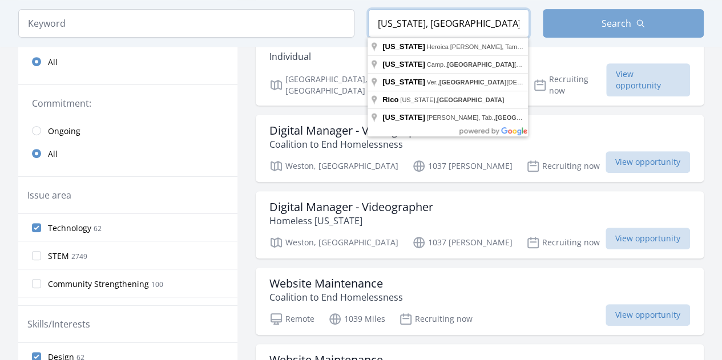
type input "Puerto Rico, estados unidos"
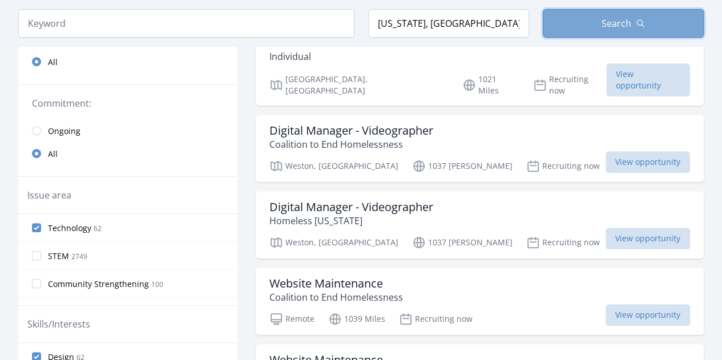
click at [635, 23] on button "Search" at bounding box center [623, 23] width 161 height 29
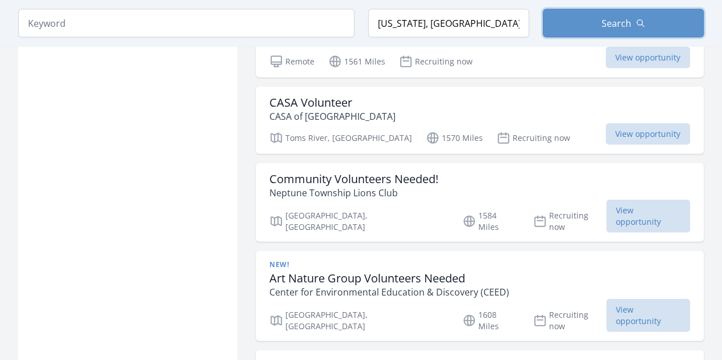
scroll to position [1314, 0]
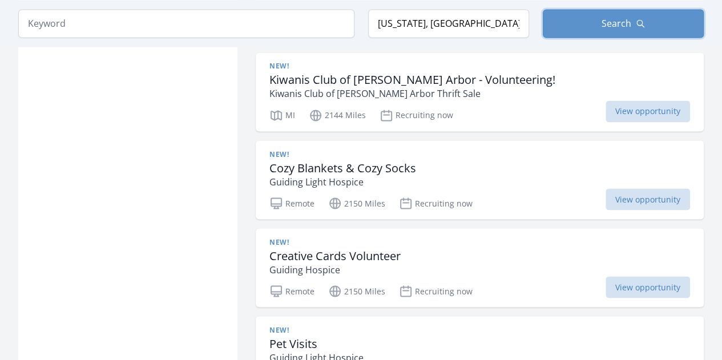
scroll to position [3141, 0]
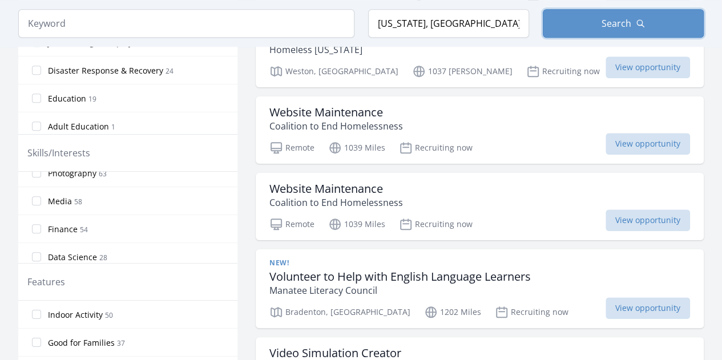
scroll to position [685, 0]
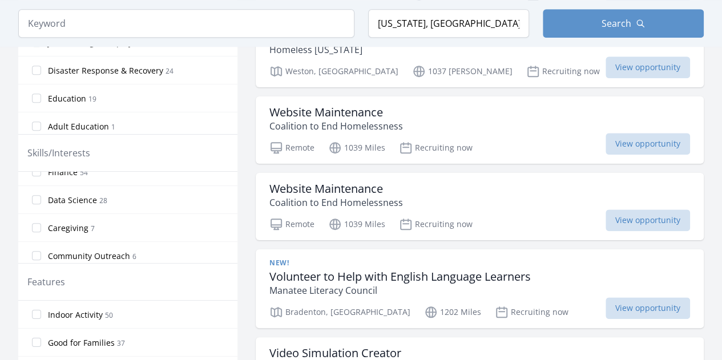
click at [69, 195] on span "Data Science" at bounding box center [72, 200] width 49 height 11
click at [41, 195] on input "Data Science 28" at bounding box center [36, 199] width 9 height 9
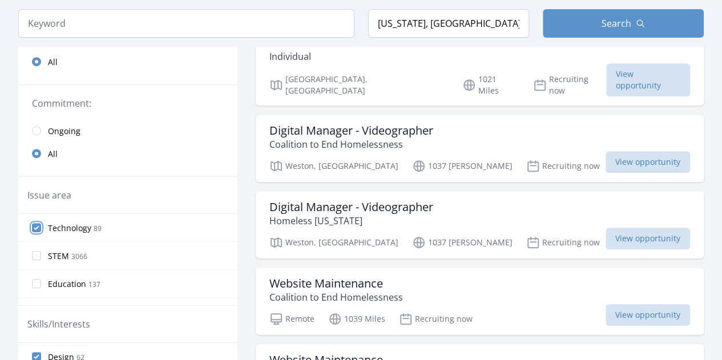
click at [39, 228] on input "Technology 89" at bounding box center [36, 227] width 9 height 9
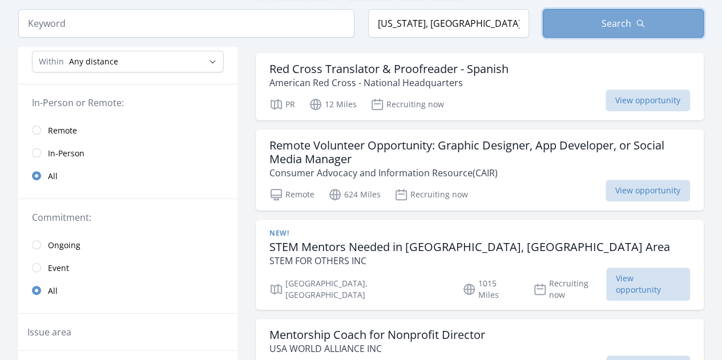
click at [612, 23] on span "Search" at bounding box center [617, 24] width 30 height 14
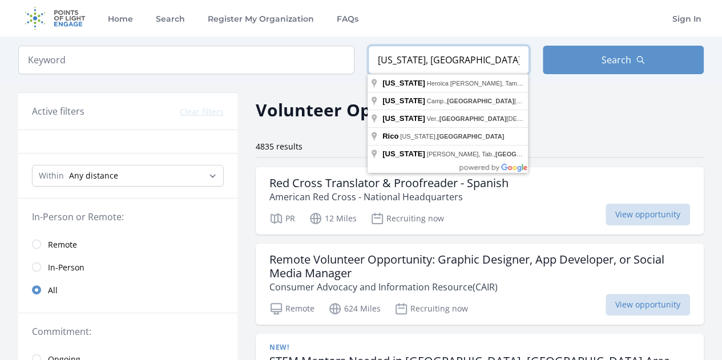
drag, startPoint x: 514, startPoint y: 61, endPoint x: 374, endPoint y: 58, distance: 140.5
click at [374, 58] on input "Puerto Rico, estados unidos" at bounding box center [448, 60] width 161 height 29
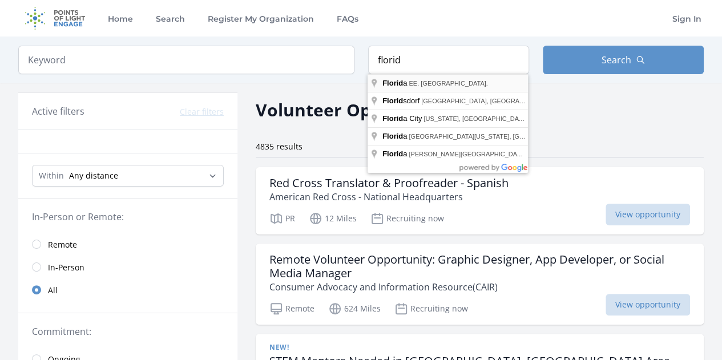
type input "Florida, EE. UU."
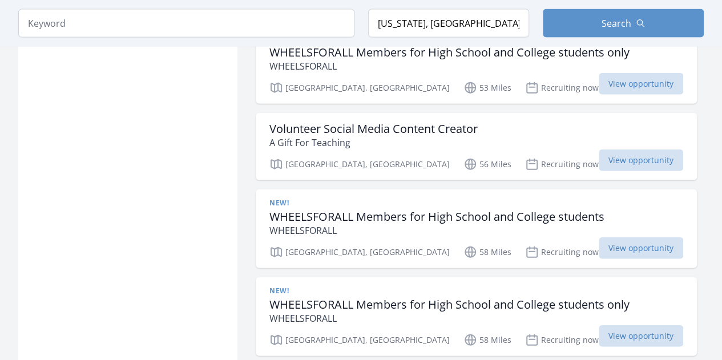
scroll to position [1314, 0]
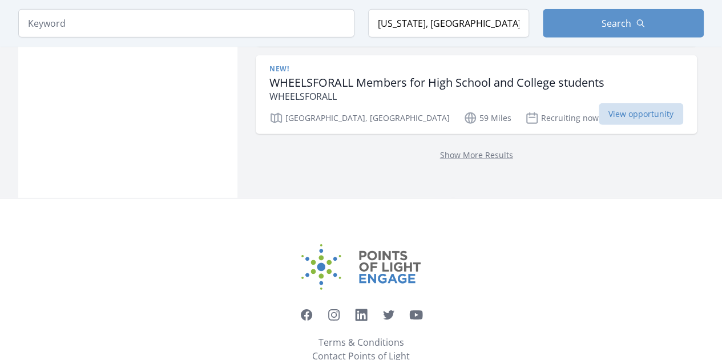
scroll to position [1713, 0]
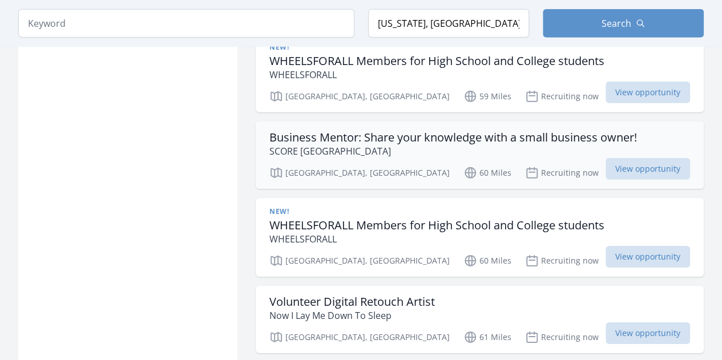
drag, startPoint x: 455, startPoint y: 132, endPoint x: 456, endPoint y: 126, distance: 6.4
click at [456, 131] on h3 "Business Mentor: Share your knowledge with a small business owner!" at bounding box center [454, 138] width 368 height 14
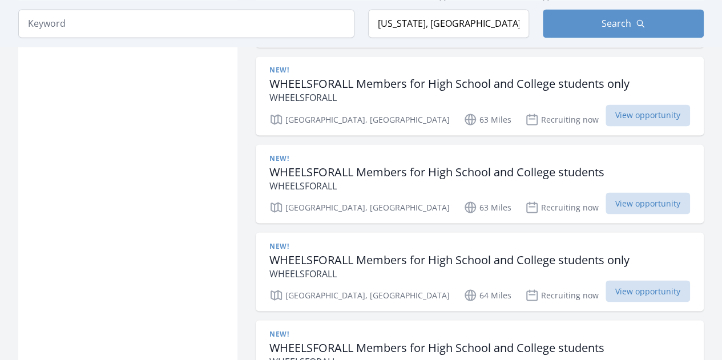
scroll to position [3255, 0]
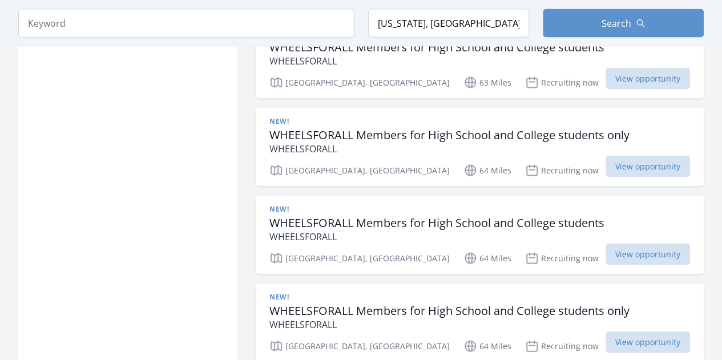
click at [462, 293] on div "New!" at bounding box center [450, 297] width 360 height 9
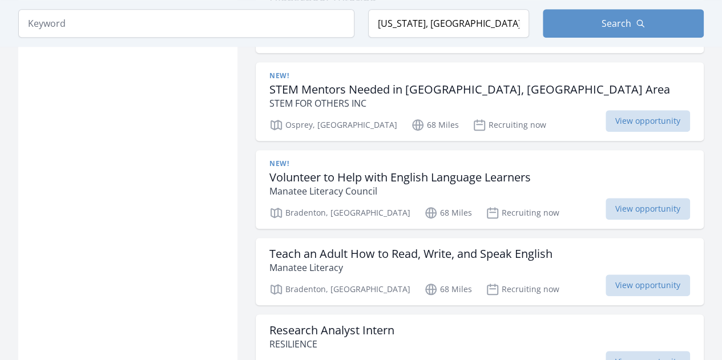
scroll to position [4854, 0]
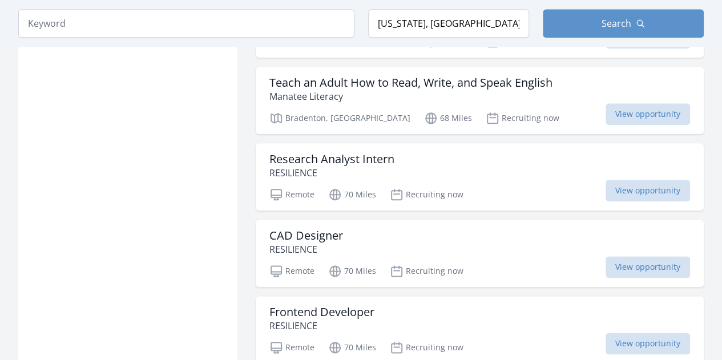
scroll to position [4969, 0]
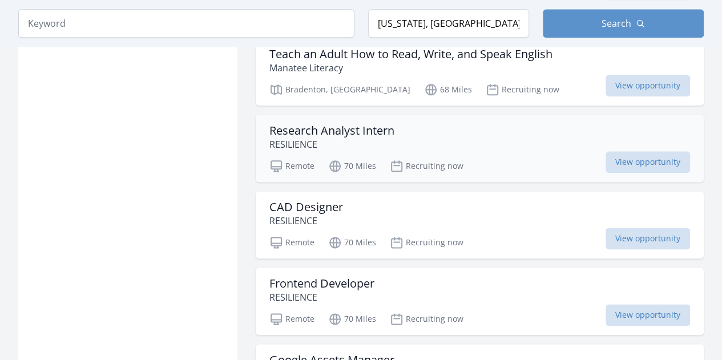
click at [342, 124] on h3 "Research Analyst Intern" at bounding box center [332, 131] width 125 height 14
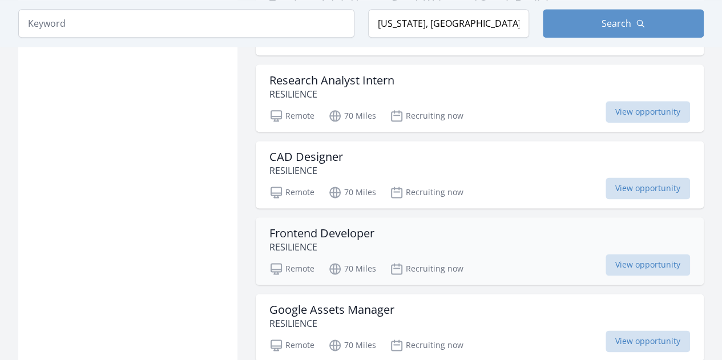
scroll to position [5083, 0]
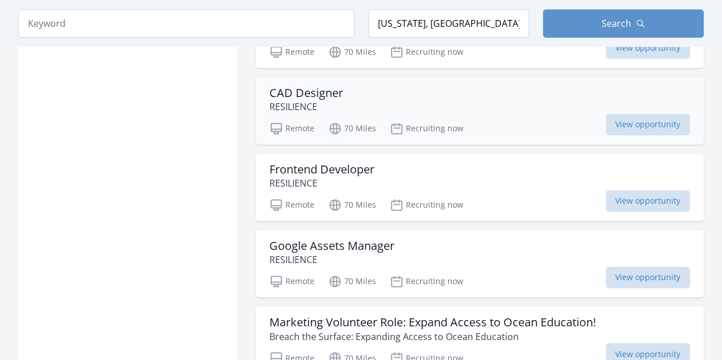
click at [323, 86] on h3 "CAD Designer" at bounding box center [307, 93] width 74 height 14
click at [311, 176] on p "RESILIENCE" at bounding box center [322, 183] width 105 height 14
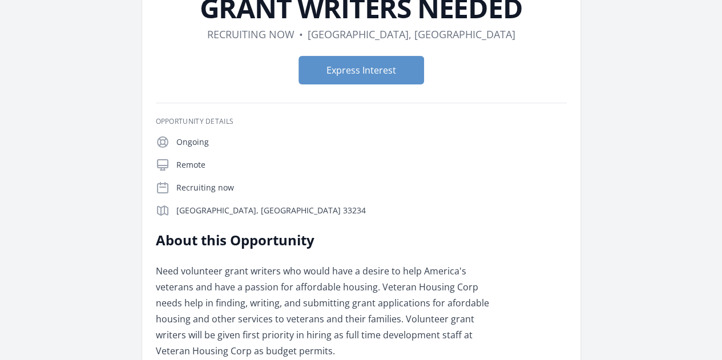
scroll to position [57, 0]
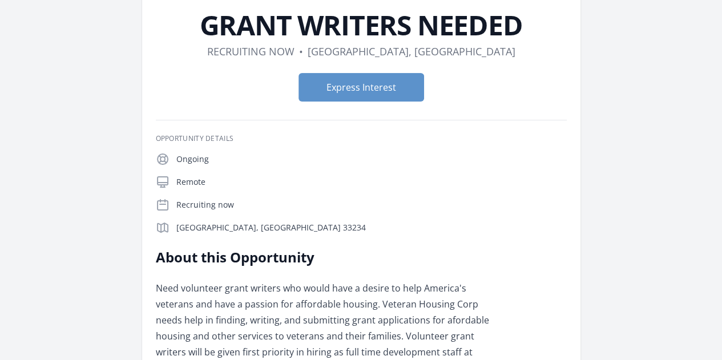
drag, startPoint x: 225, startPoint y: 255, endPoint x: 320, endPoint y: 254, distance: 95.4
click at [320, 254] on div "Opportunity Details Ongoing Remote Recruiting now Miami, FL 33234" at bounding box center [361, 307] width 411 height 346
copy p "Veteran Housing Corp"
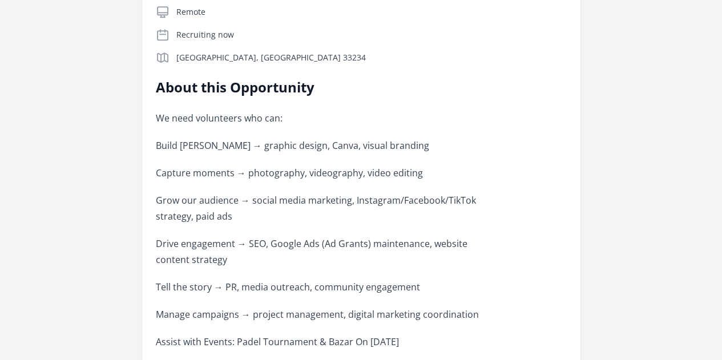
scroll to position [286, 0]
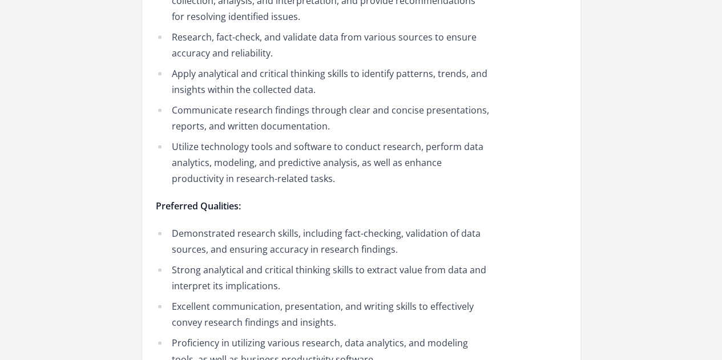
scroll to position [742, 0]
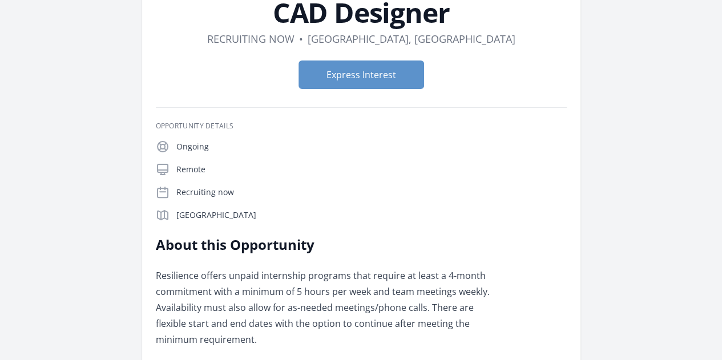
scroll to position [114, 0]
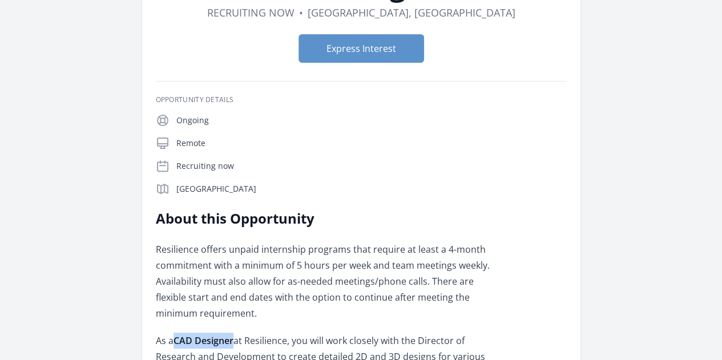
drag, startPoint x: 246, startPoint y: 224, endPoint x: 307, endPoint y: 226, distance: 61.1
copy strong "CAD Designer"
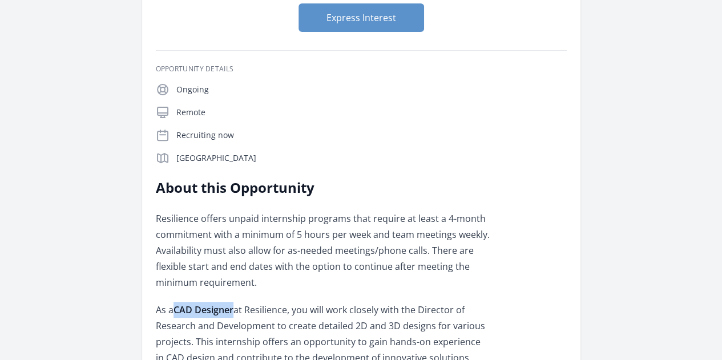
scroll to position [171, 0]
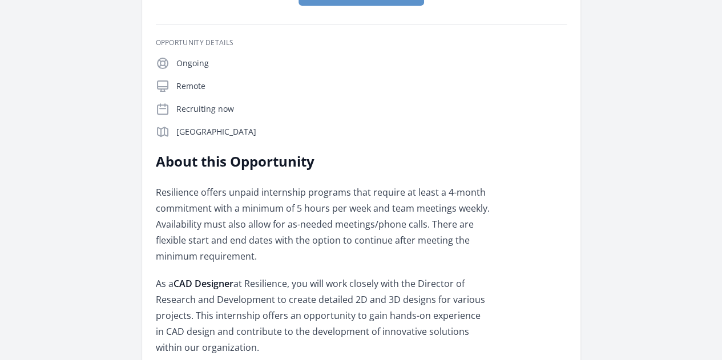
click at [374, 276] on p "As a CAD Designer at Resilience, you will work closely with the Director of Res…" at bounding box center [323, 316] width 334 height 80
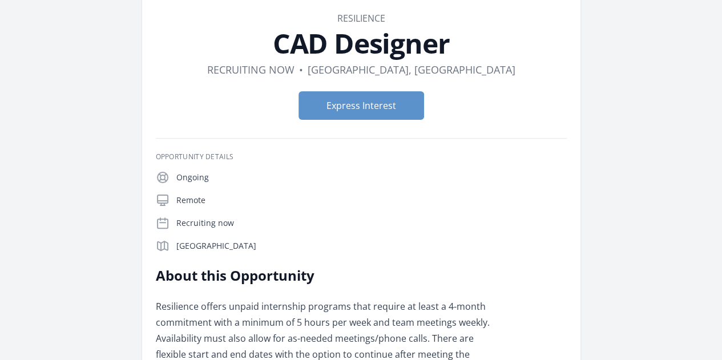
scroll to position [0, 0]
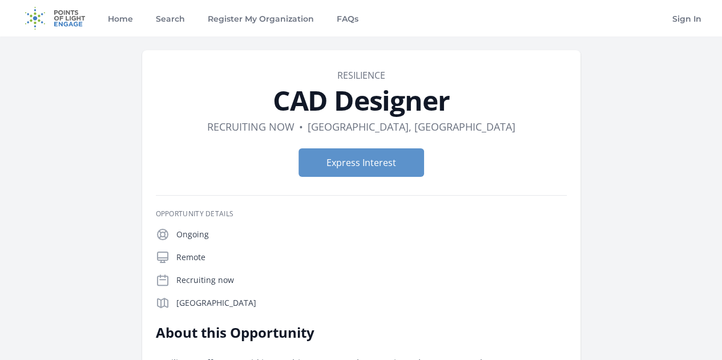
click at [486, 125] on dl "Duration Recruiting now • Location Tampa, FL" at bounding box center [361, 127] width 411 height 16
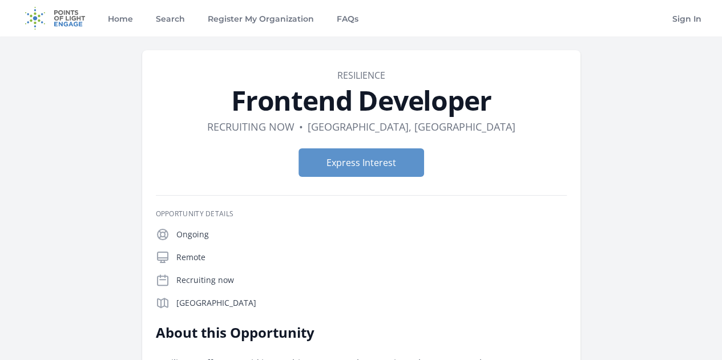
drag, startPoint x: 335, startPoint y: 70, endPoint x: 462, endPoint y: 128, distance: 140.0
click at [462, 128] on header "Organization RESILIENCE Frontend Developer Duration Recruiting now • Location […" at bounding box center [361, 128] width 411 height 118
copy header "RESILIENCE Frontend Developer Duration Recruiting now • Location Tampa, FL"
click at [499, 145] on div "Express Interest" at bounding box center [361, 162] width 411 height 47
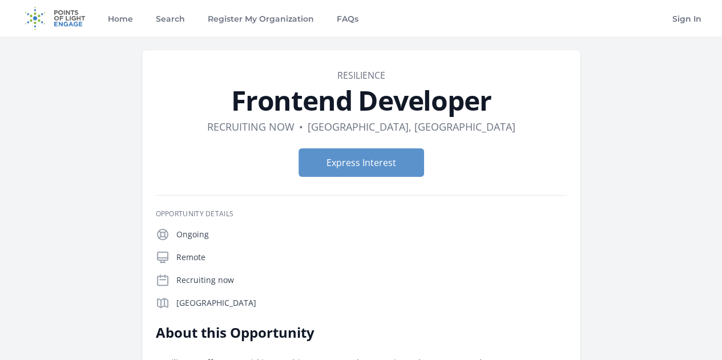
click at [448, 156] on form "Express Interest" at bounding box center [361, 162] width 411 height 29
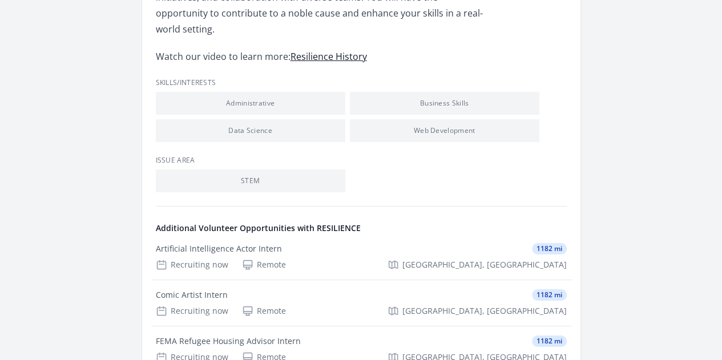
scroll to position [2056, 0]
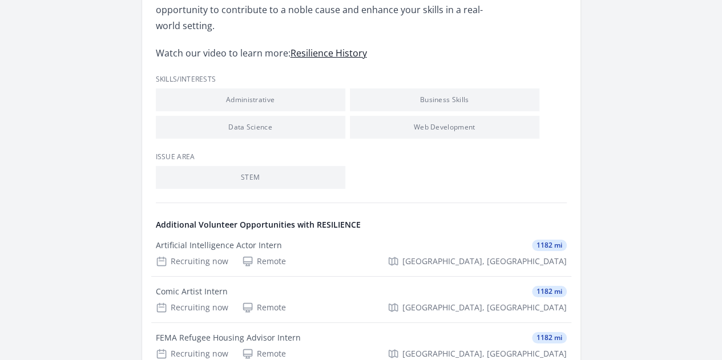
click at [0, 0] on link "See more volunteer opportunities and learn more about RESILIENCE" at bounding box center [0, 0] width 0 height 0
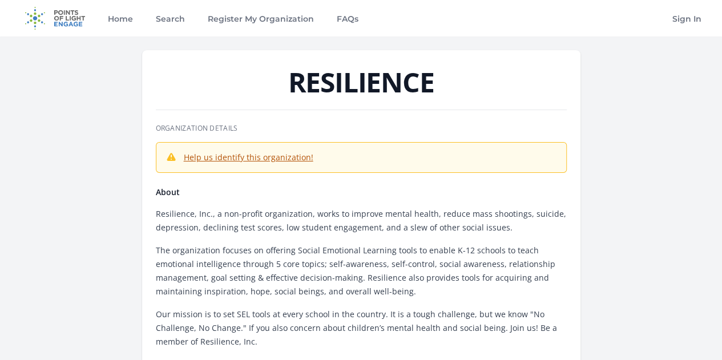
click at [184, 158] on link "Help us identify this organization!" at bounding box center [249, 157] width 130 height 11
drag, startPoint x: 226, startPoint y: 152, endPoint x: 280, endPoint y: 147, distance: 54.5
copy p "Resilience, Inc."
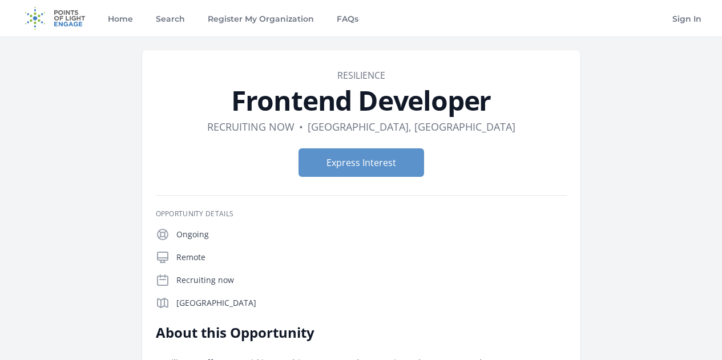
scroll to position [2056, 0]
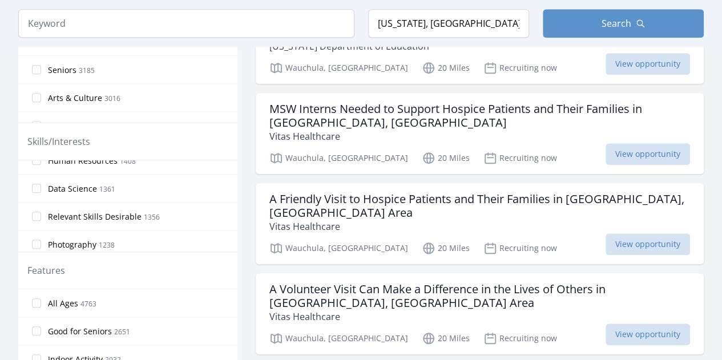
scroll to position [286, 0]
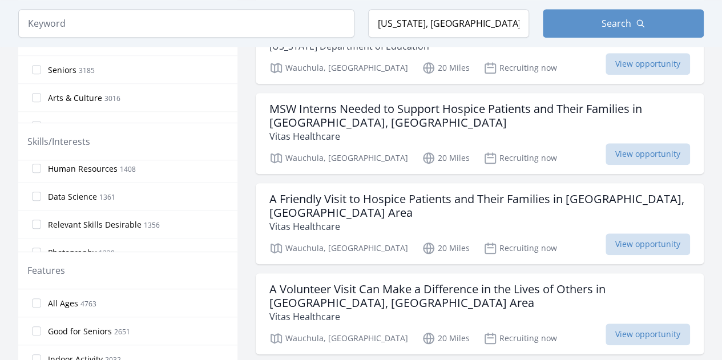
click at [68, 191] on span "Data Science" at bounding box center [72, 196] width 49 height 11
click at [41, 192] on input "Data Science 1361" at bounding box center [36, 196] width 9 height 9
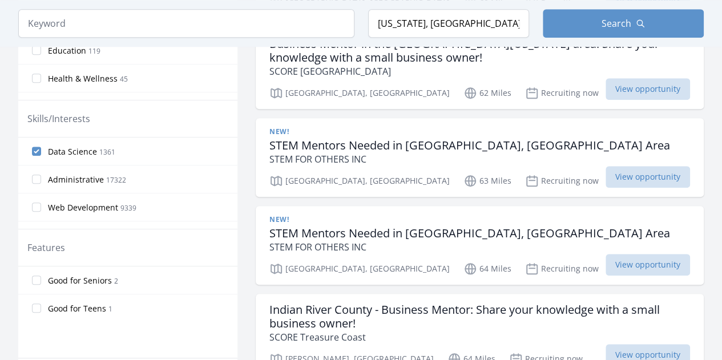
scroll to position [434, 0]
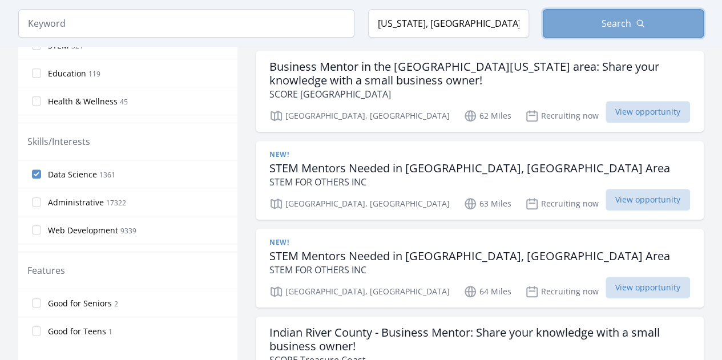
click at [606, 21] on span "Search" at bounding box center [617, 24] width 30 height 14
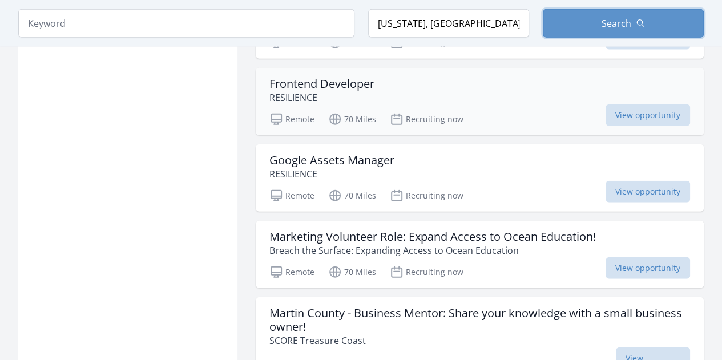
scroll to position [1405, 0]
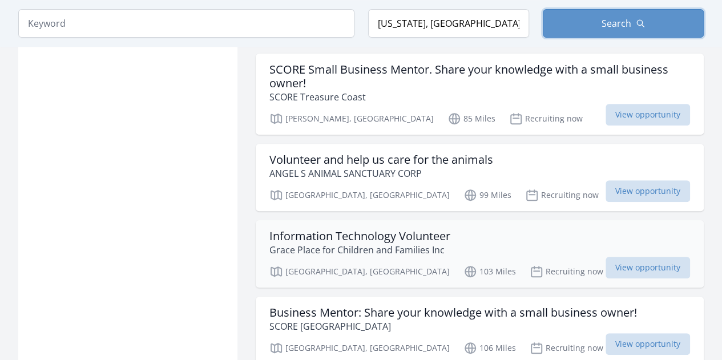
scroll to position [2376, 0]
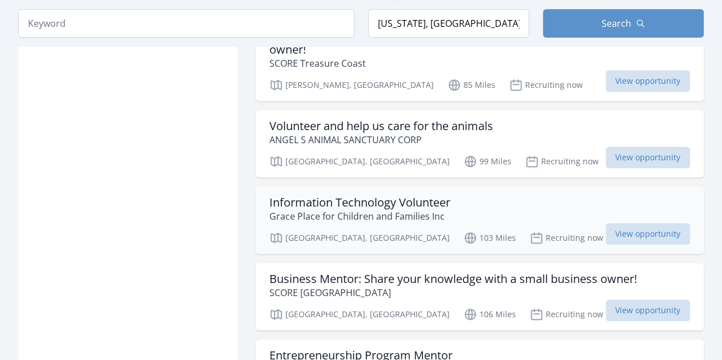
click at [379, 196] on h3 "Information Technology Volunteer" at bounding box center [360, 203] width 181 height 14
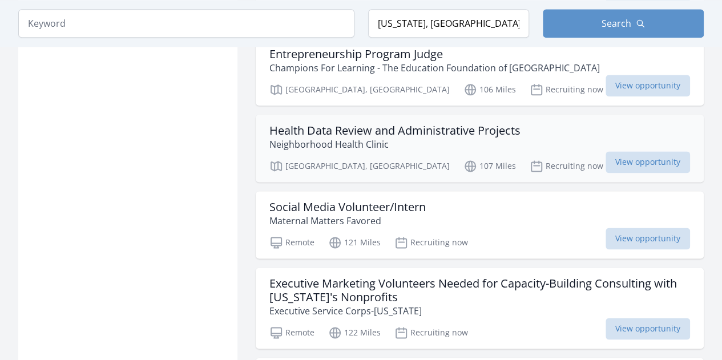
scroll to position [2833, 0]
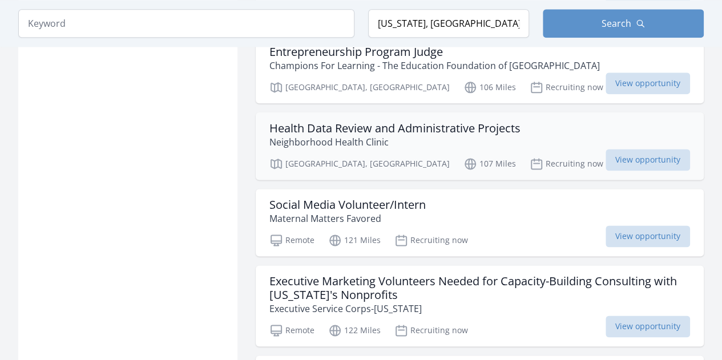
click at [372, 122] on h3 "Health Data Review and Administrative Projects" at bounding box center [395, 129] width 251 height 14
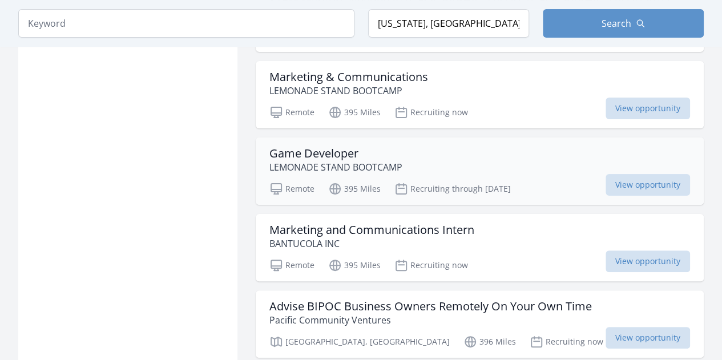
scroll to position [4432, 0]
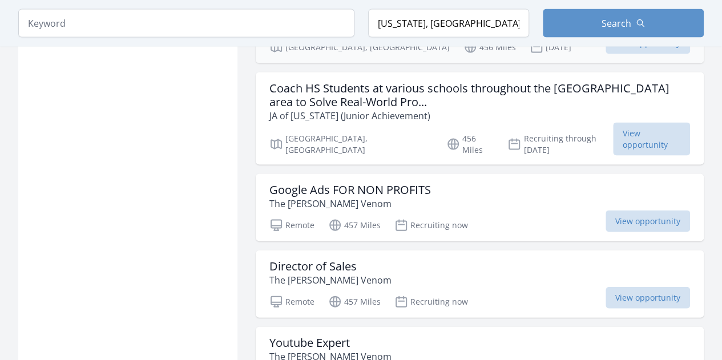
scroll to position [5460, 0]
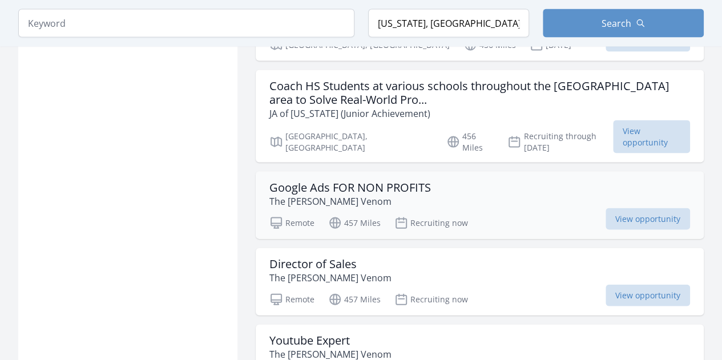
click at [347, 181] on h3 "Google Ads FOR NON PROFITS" at bounding box center [351, 188] width 162 height 14
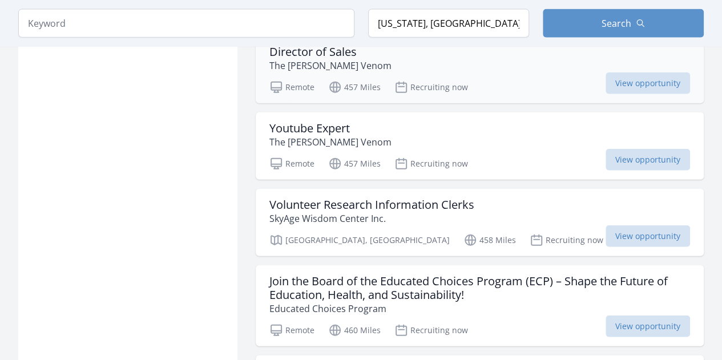
scroll to position [5688, 0]
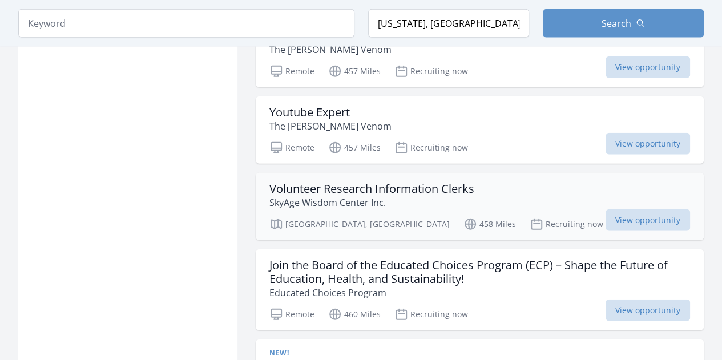
click at [344, 182] on h3 "Volunteer Research Information Clerks" at bounding box center [372, 189] width 205 height 14
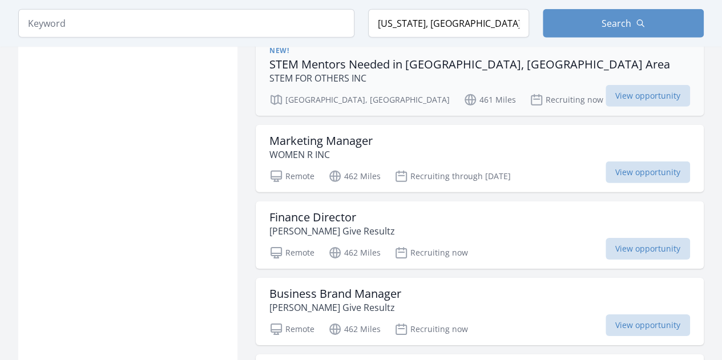
scroll to position [6031, 0]
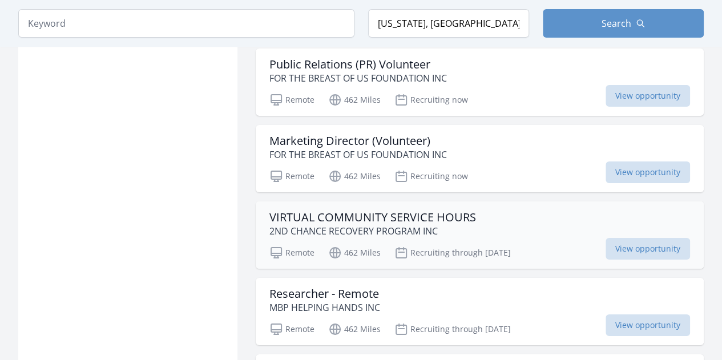
scroll to position [6431, 0]
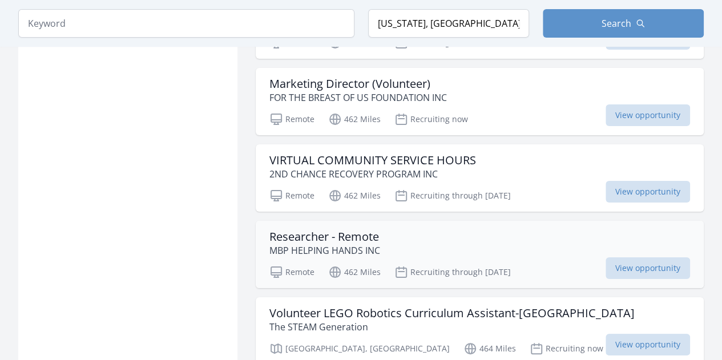
click at [299, 230] on h3 "Researcher - Remote" at bounding box center [325, 237] width 111 height 14
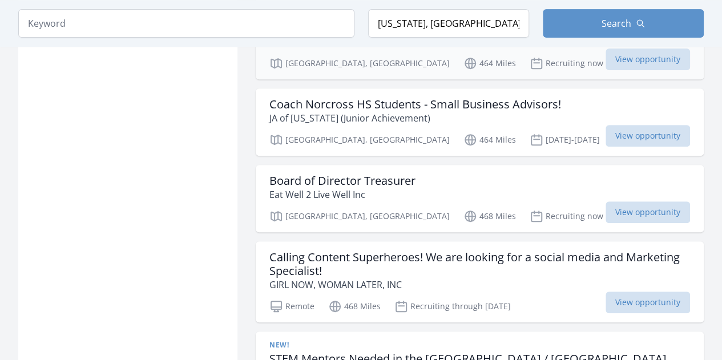
scroll to position [6773, 0]
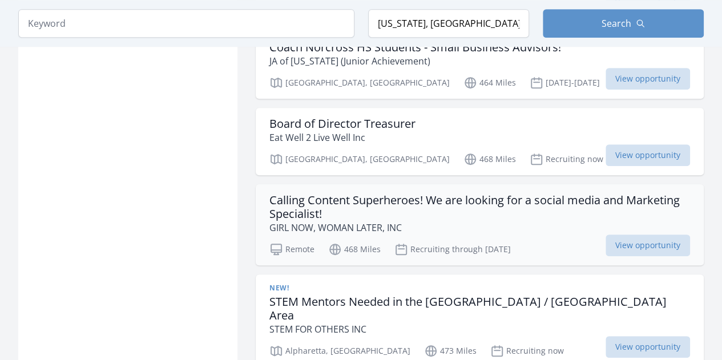
click at [321, 194] on h3 "Calling Content Superheroes! We are looking for a social media and Marketing Sp…" at bounding box center [480, 207] width 421 height 27
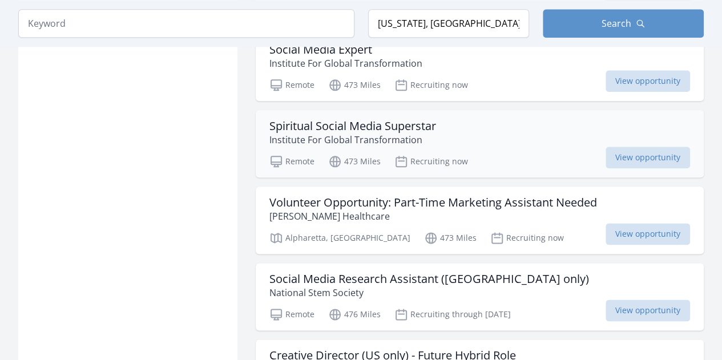
scroll to position [7173, 0]
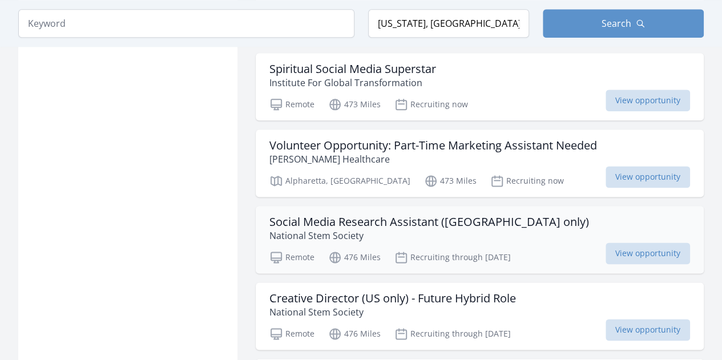
click at [342, 215] on h3 "Social Media Research Assistant (US only)" at bounding box center [430, 222] width 320 height 14
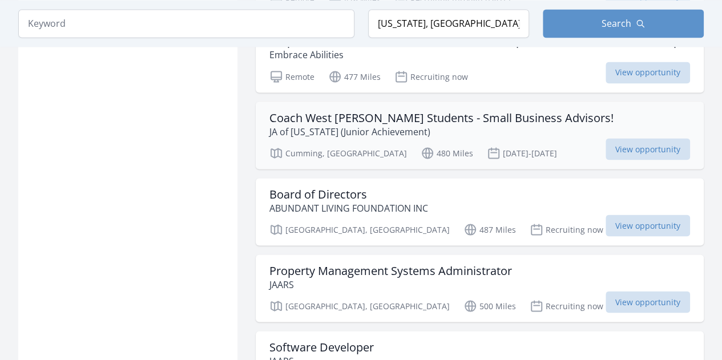
scroll to position [7573, 0]
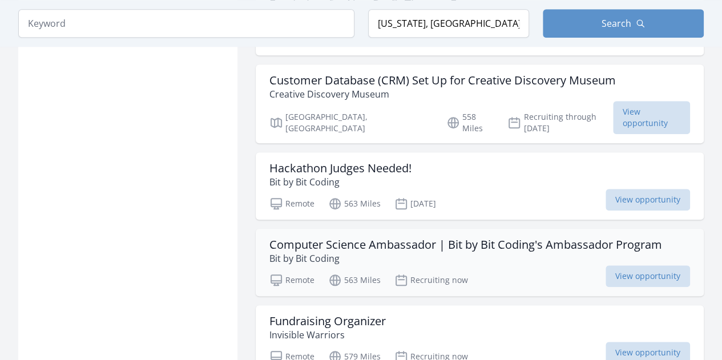
scroll to position [9115, 0]
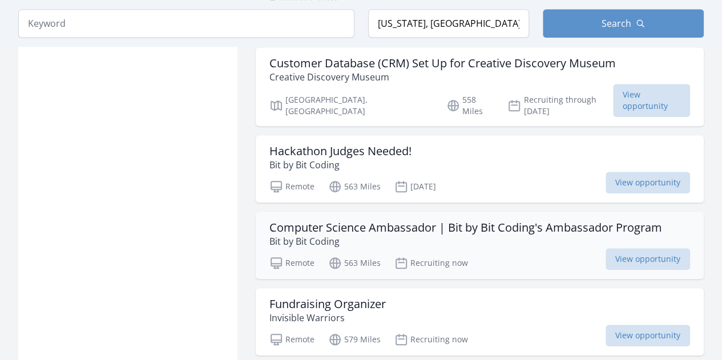
click at [357, 221] on h3 "Computer Science Ambassador | Bit by Bit Coding's Ambassador Program" at bounding box center [466, 228] width 393 height 14
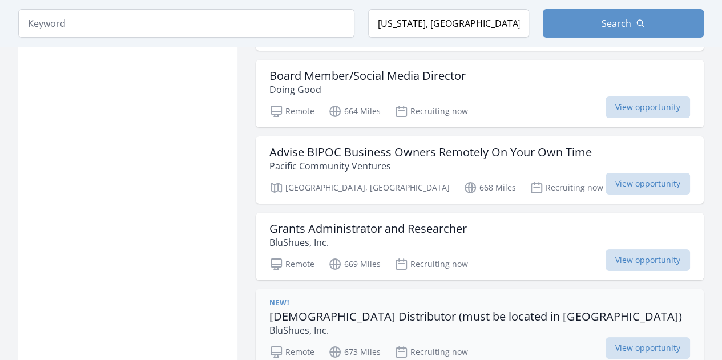
scroll to position [10771, 0]
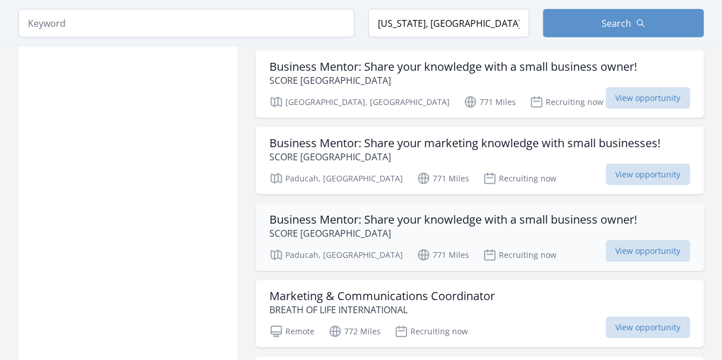
scroll to position [12028, 0]
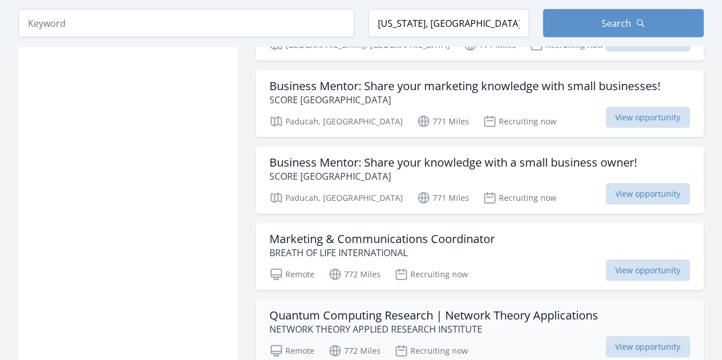
click at [343, 309] on h3 "Quantum Computing Research | Network Theory Applications" at bounding box center [434, 316] width 329 height 14
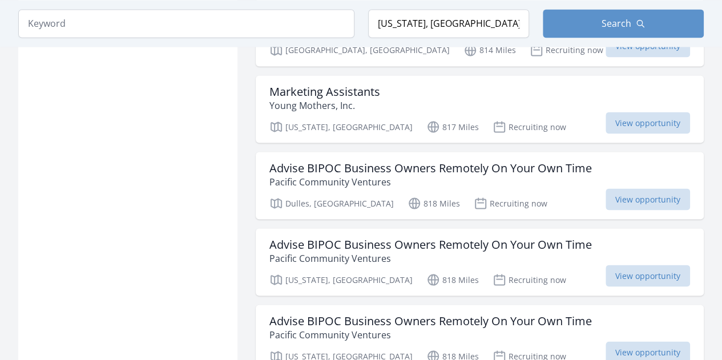
scroll to position [14027, 0]
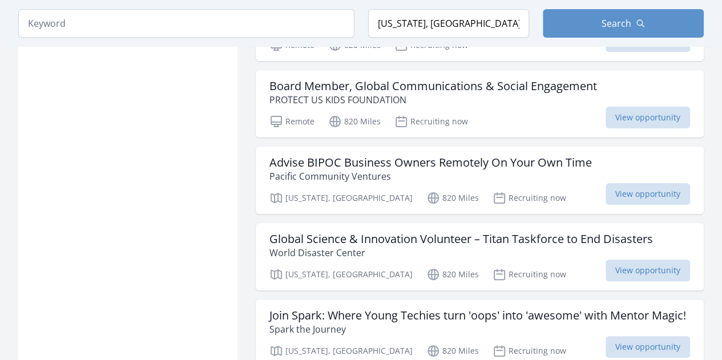
scroll to position [15169, 0]
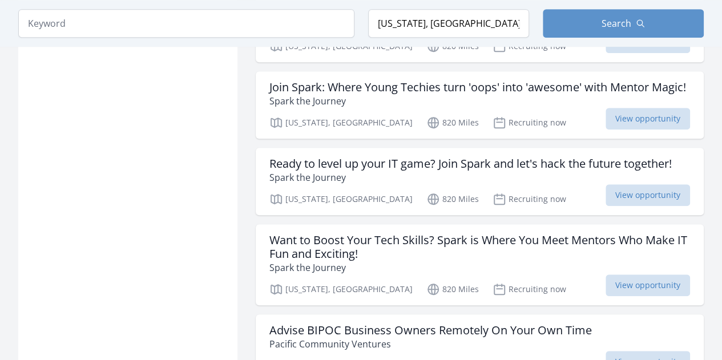
scroll to position [15511, 0]
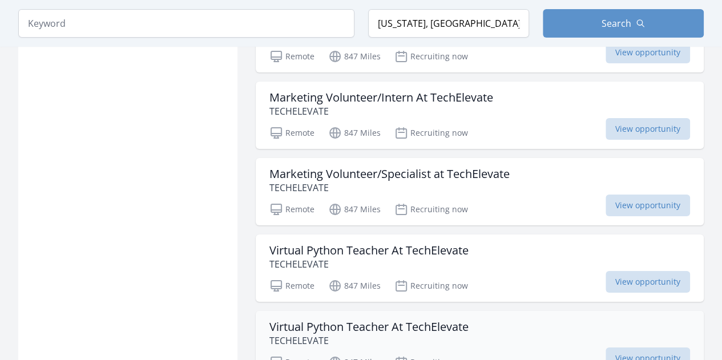
scroll to position [17111, 0]
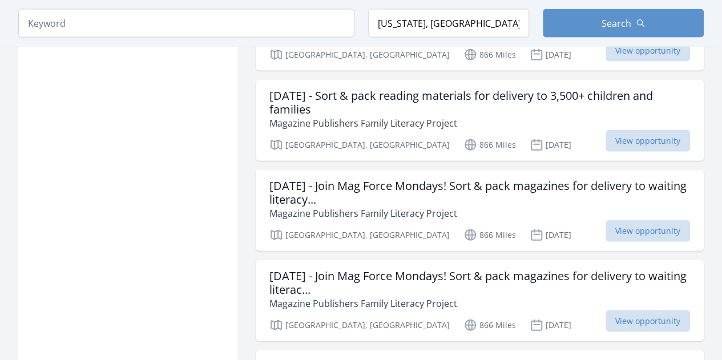
scroll to position [18595, 0]
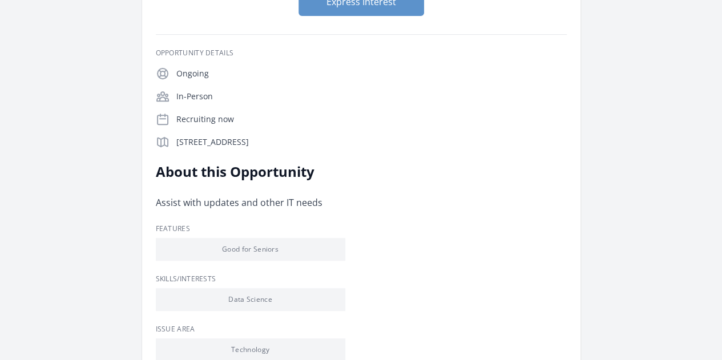
scroll to position [171, 0]
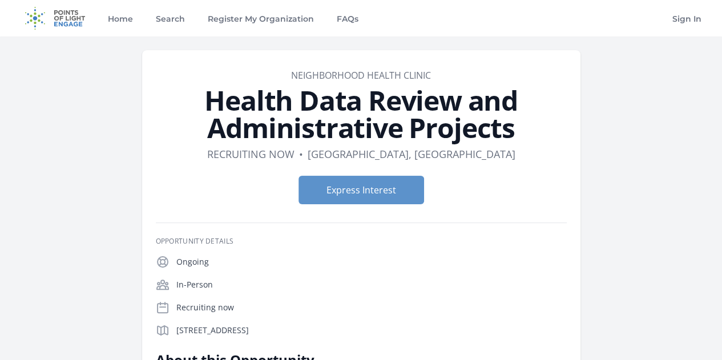
scroll to position [114, 0]
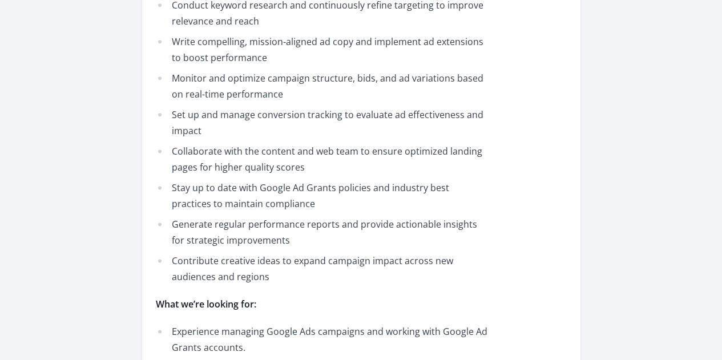
scroll to position [742, 0]
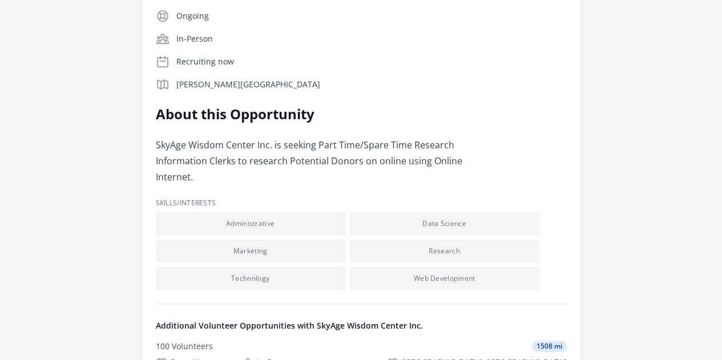
scroll to position [228, 0]
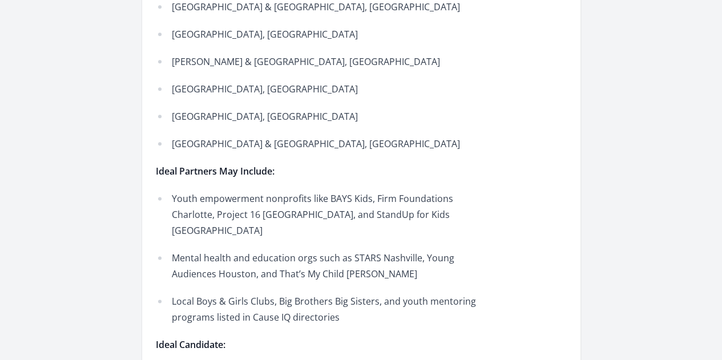
scroll to position [685, 0]
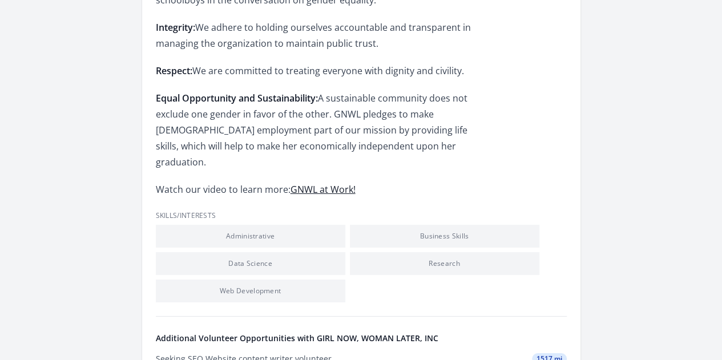
scroll to position [1770, 0]
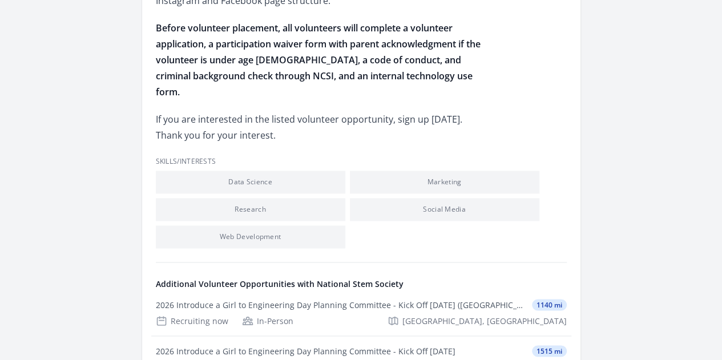
scroll to position [800, 0]
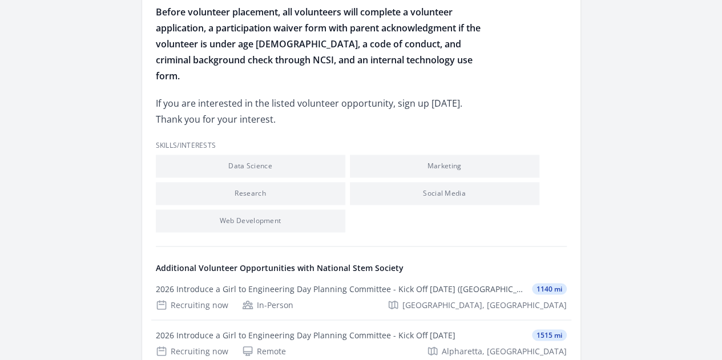
click at [0, 0] on p "See more volunteer opportunities and learn more about National Stem Society" at bounding box center [0, 0] width 0 height 0
click at [0, 0] on link "See more volunteer opportunities and learn more about National Stem Society" at bounding box center [0, 0] width 0 height 0
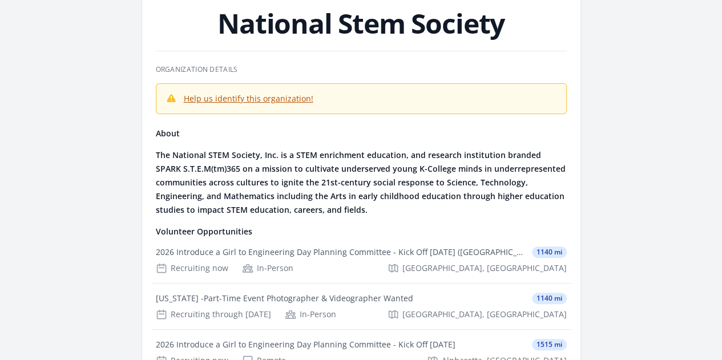
scroll to position [57, 0]
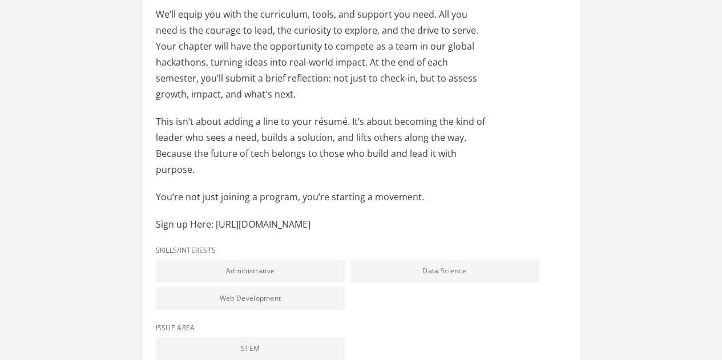
scroll to position [514, 0]
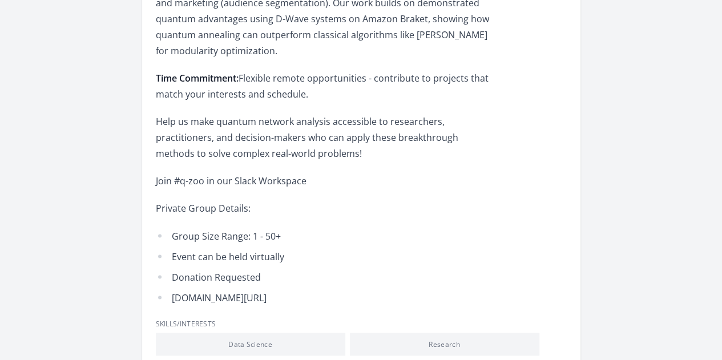
scroll to position [914, 0]
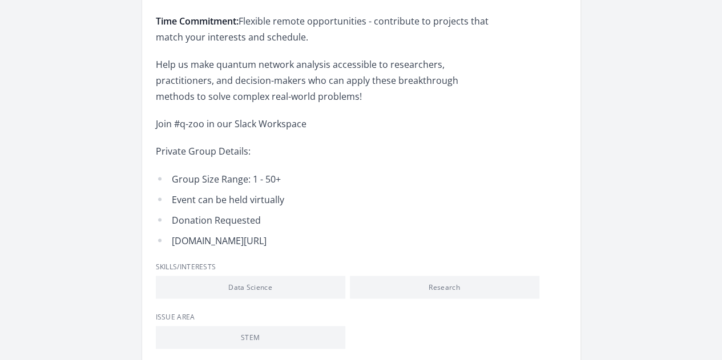
click at [0, 0] on link "Learn more about NETWORK THEORY APPLIED RESEARCH INSTITUTE" at bounding box center [0, 0] width 0 height 0
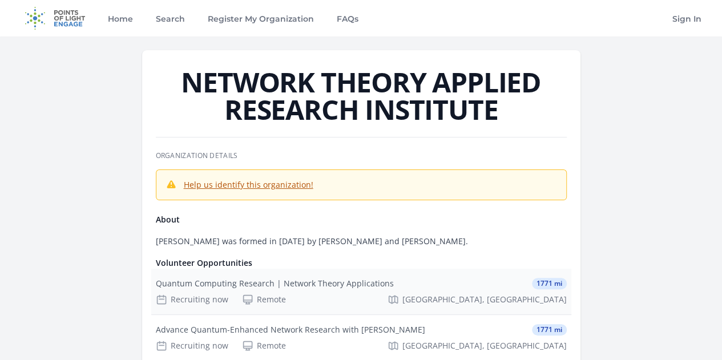
click at [314, 278] on div "Quantum Computing Research | Network Theory Applications" at bounding box center [275, 283] width 238 height 11
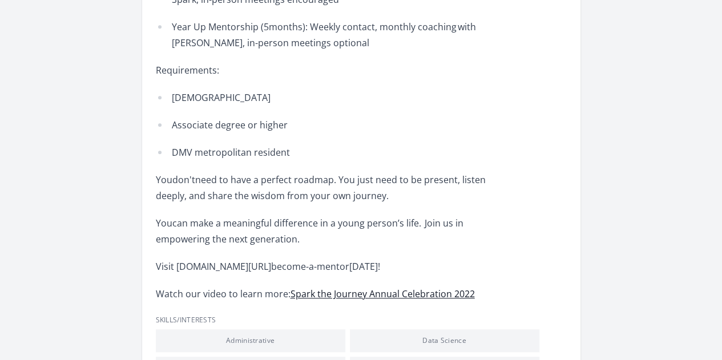
scroll to position [457, 0]
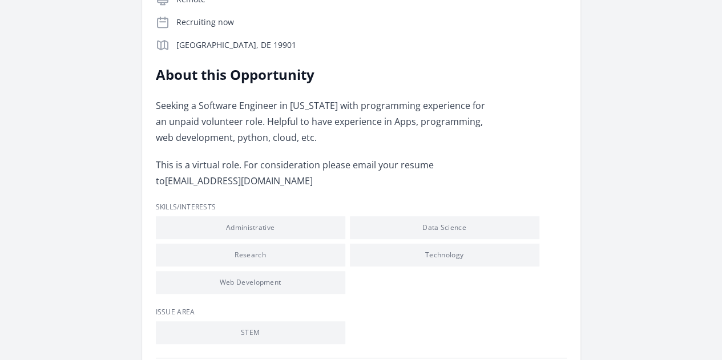
scroll to position [343, 0]
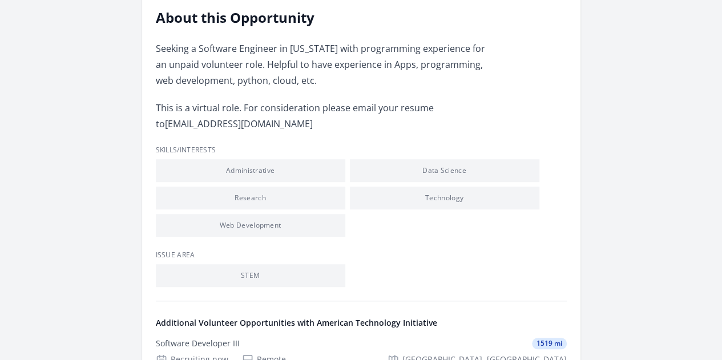
click at [0, 0] on link "Learn more about American Technology Initiative" at bounding box center [0, 0] width 0 height 0
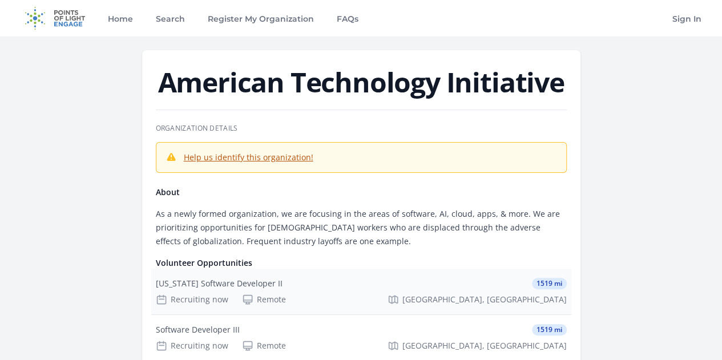
click at [283, 278] on div "[US_STATE] Software Developer II" at bounding box center [219, 283] width 127 height 11
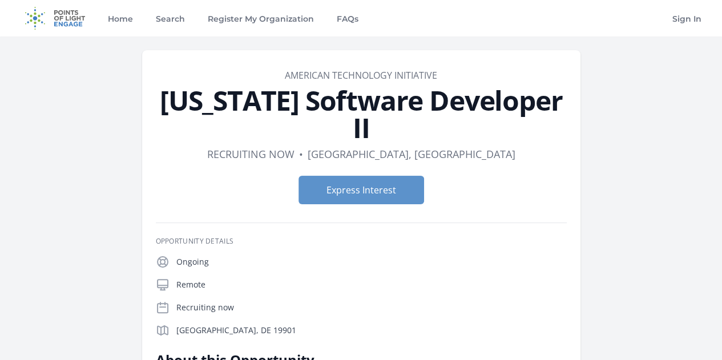
drag, startPoint x: 283, startPoint y: 71, endPoint x: 491, endPoint y: 73, distance: 207.9
click at [491, 73] on dd "American Technology Initiative" at bounding box center [361, 76] width 411 height 14
click at [421, 73] on link "American Technology Initiative" at bounding box center [361, 75] width 152 height 13
click at [517, 176] on form "Express Interest" at bounding box center [361, 190] width 411 height 29
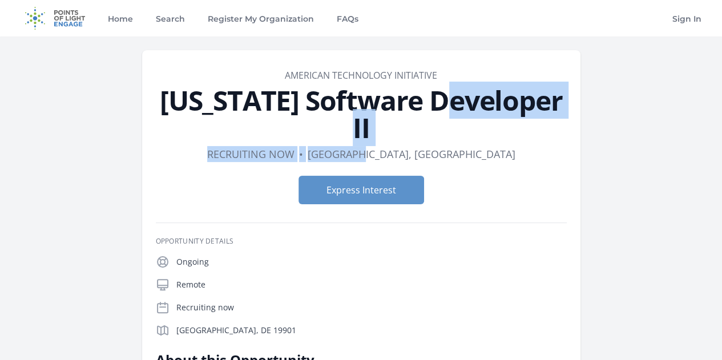
drag, startPoint x: 171, startPoint y: 99, endPoint x: 447, endPoint y: 132, distance: 277.2
click at [447, 132] on header "Organization American Technology Initiative [US_STATE] Software Developer II Du…" at bounding box center [361, 141] width 411 height 145
copy header "[US_STATE] Software Developer II Duration Recruiting now • Location [GEOGRAPHIC…"
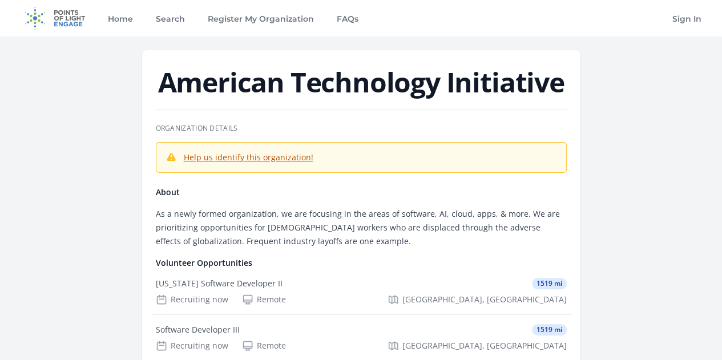
drag, startPoint x: 162, startPoint y: 86, endPoint x: 562, endPoint y: 87, distance: 399.8
click at [562, 87] on h1 "American Technology Initiative" at bounding box center [361, 82] width 411 height 27
copy h1 "American Technology Initiative"
click at [567, 75] on h1 "American Technology Initiative" at bounding box center [361, 82] width 411 height 27
click at [567, 85] on h1 "American Technology Initiative" at bounding box center [361, 82] width 411 height 27
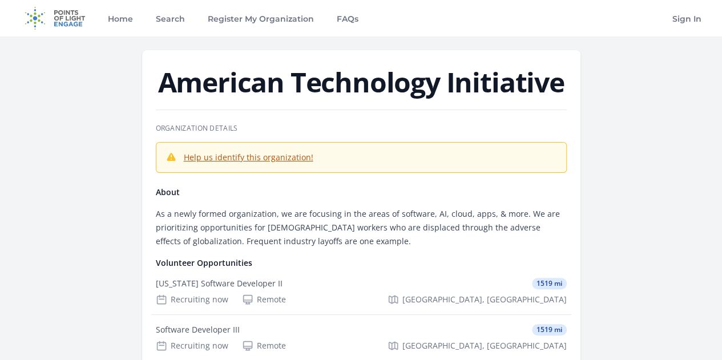
drag, startPoint x: 161, startPoint y: 84, endPoint x: 624, endPoint y: 86, distance: 462.6
click at [567, 86] on h1 "American Technology Initiative" at bounding box center [361, 82] width 411 height 27
copy h1 "American Technology Initiative"
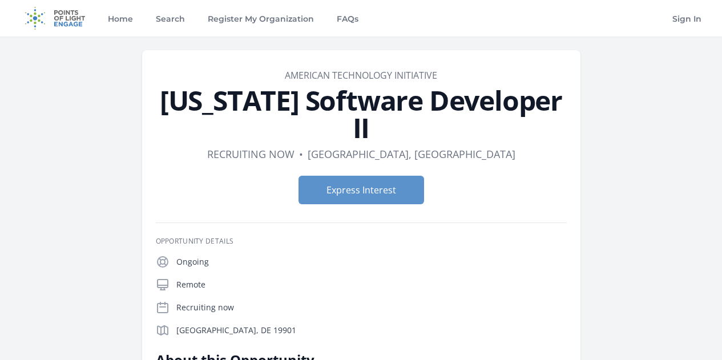
scroll to position [343, 0]
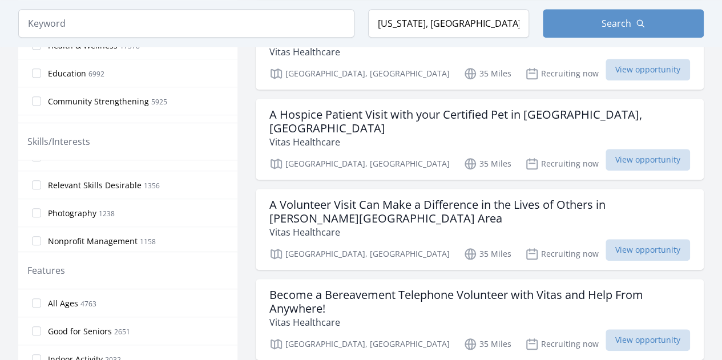
scroll to position [308, 0]
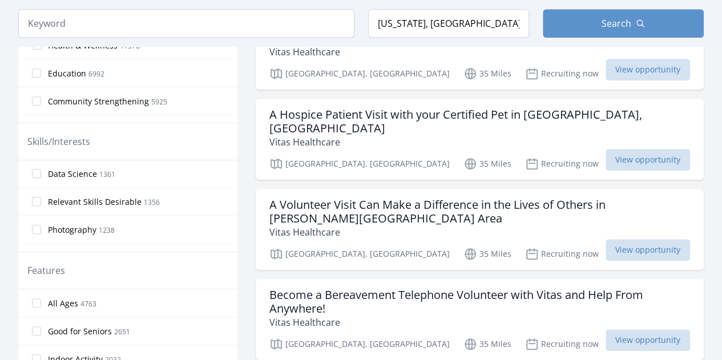
click at [71, 168] on span "Data Science" at bounding box center [72, 173] width 49 height 11
click at [41, 169] on input "Data Science 1361" at bounding box center [36, 173] width 9 height 9
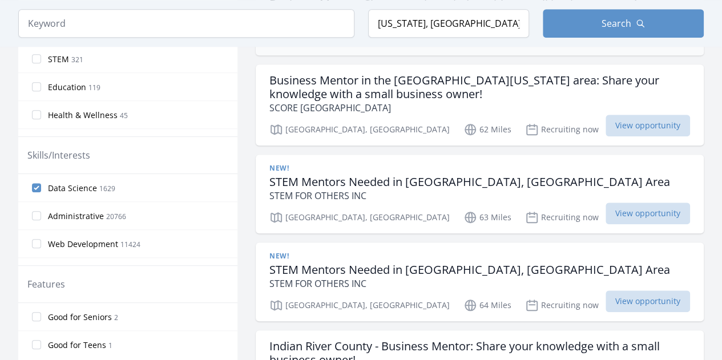
scroll to position [343, 0]
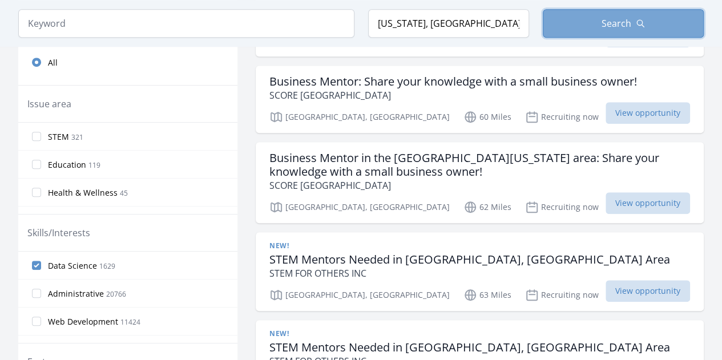
click at [620, 25] on span "Search" at bounding box center [617, 24] width 30 height 14
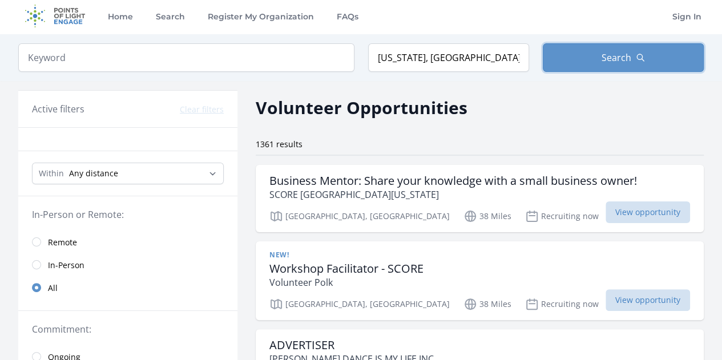
scroll to position [0, 0]
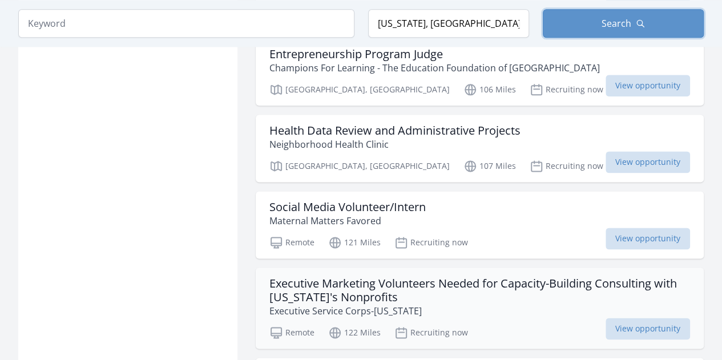
scroll to position [2905, 0]
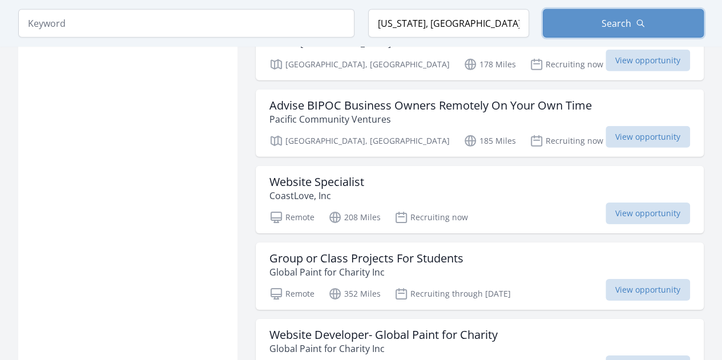
scroll to position [4805, 0]
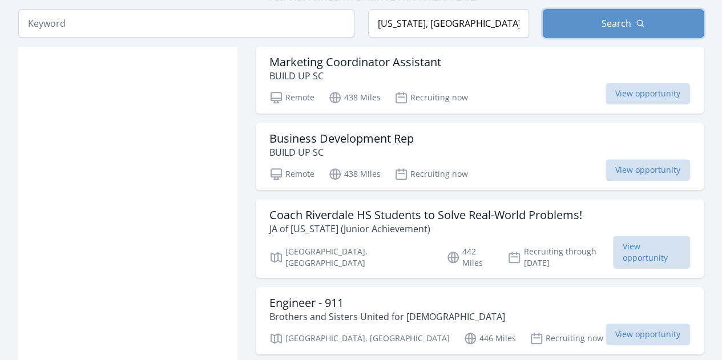
scroll to position [4748, 0]
